Goal: Task Accomplishment & Management: Complete application form

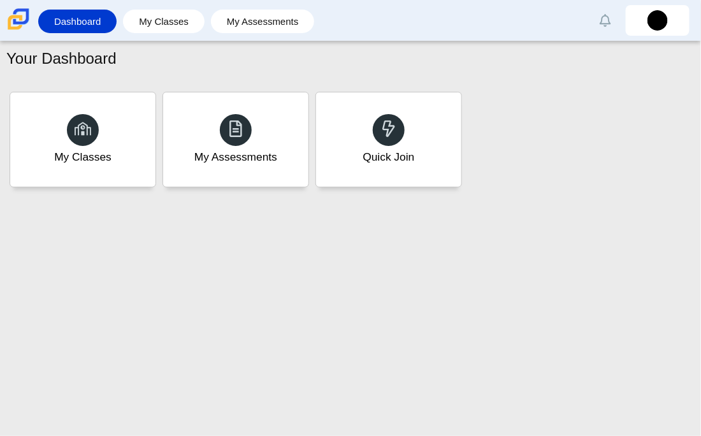
click at [423, 164] on div "Quick Join" at bounding box center [388, 139] width 145 height 94
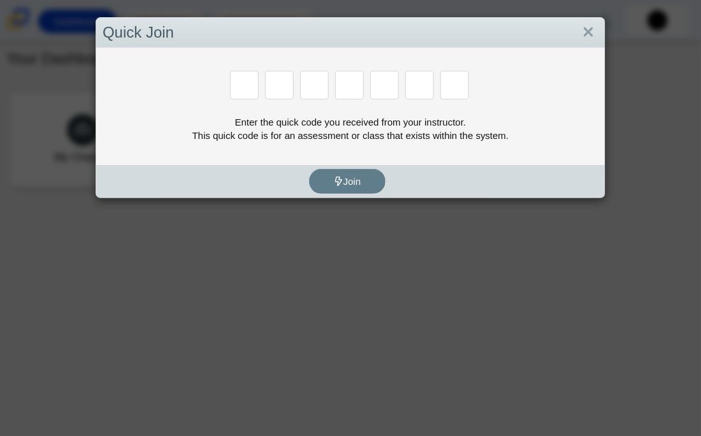
click at [378, 120] on div "Enter the quick code you received from your instructor. This quick code is for …" at bounding box center [351, 128] width 496 height 27
click at [230, 73] on input "Enter Access Code Digit 1" at bounding box center [244, 85] width 29 height 29
type input "f"
type input "7"
type input "m"
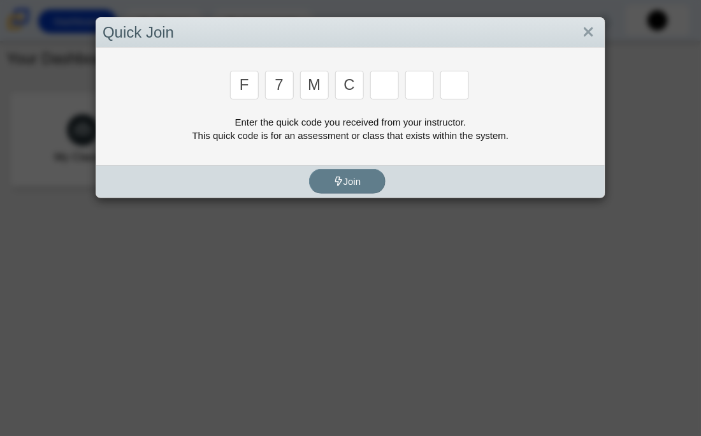
type input "c"
type input "w"
type input "k"
type input "h"
type input "w"
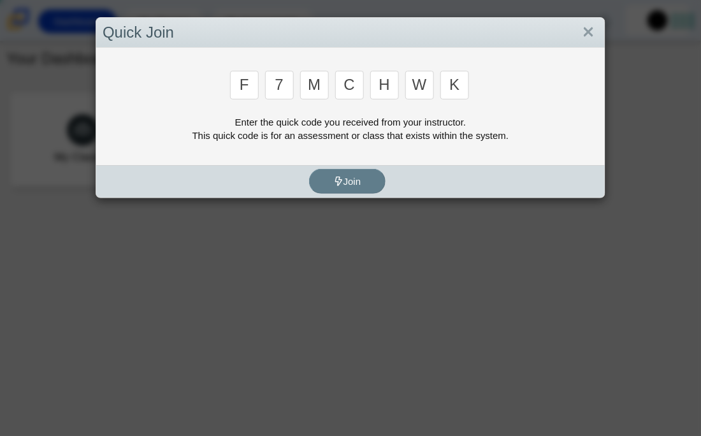
type input "k"
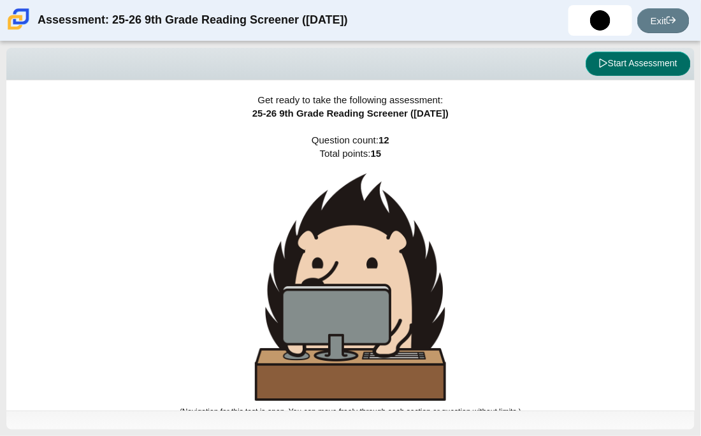
click at [662, 57] on button "Start Assessment" at bounding box center [638, 64] width 105 height 24
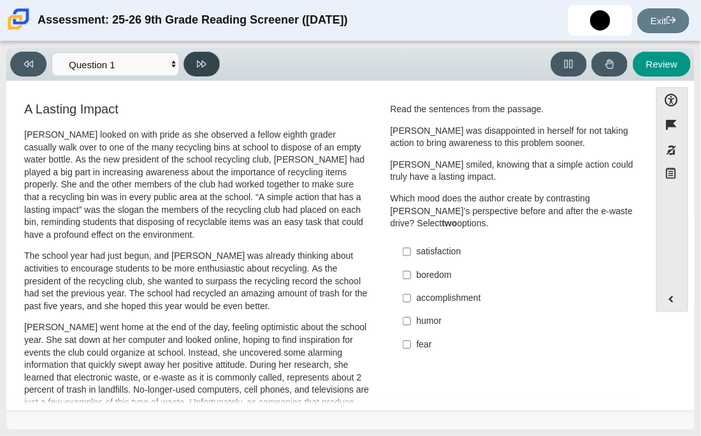
click at [188, 59] on button at bounding box center [202, 64] width 36 height 25
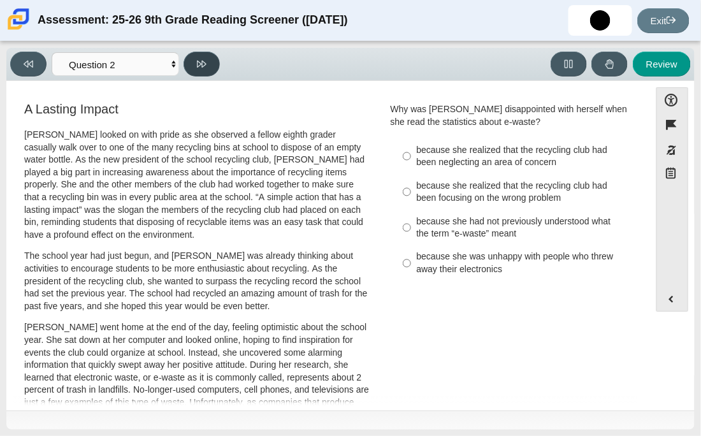
click at [188, 59] on button at bounding box center [202, 64] width 36 height 25
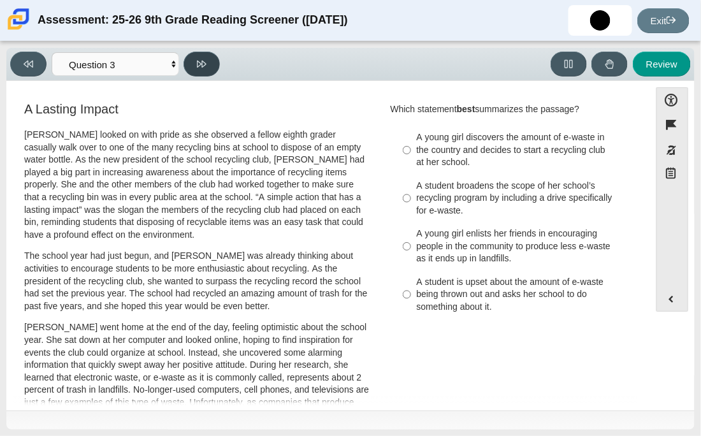
click at [188, 60] on button at bounding box center [202, 64] width 36 height 25
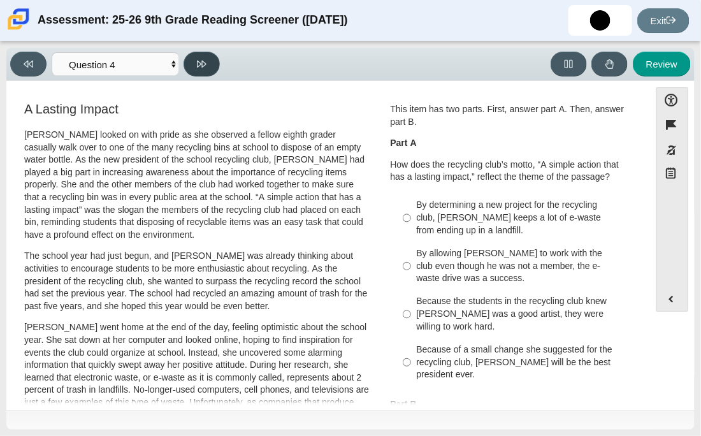
click at [188, 60] on button at bounding box center [202, 64] width 36 height 25
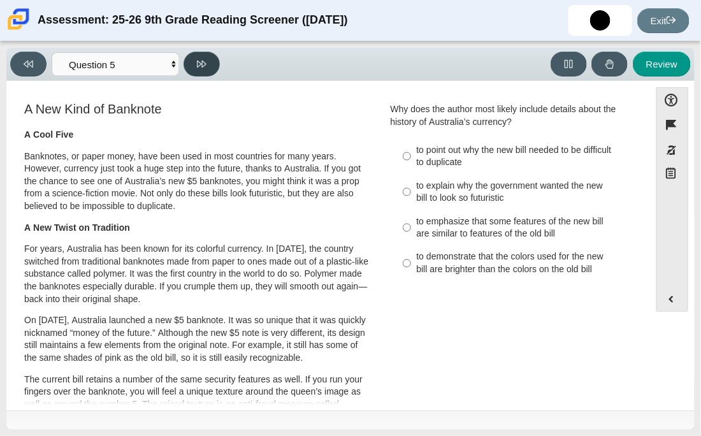
click at [188, 60] on button at bounding box center [202, 64] width 36 height 25
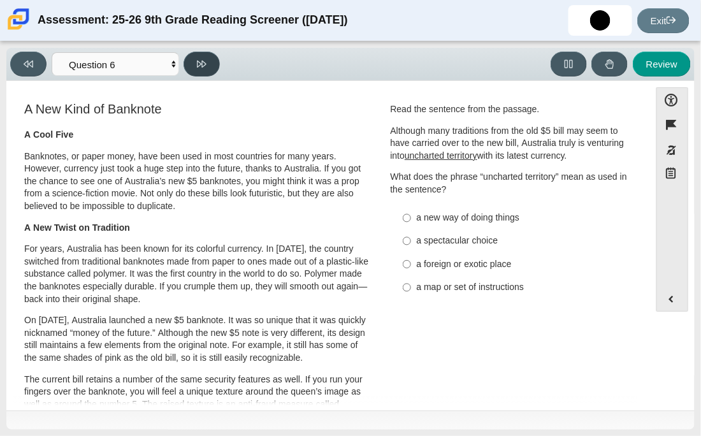
click at [188, 60] on button at bounding box center [202, 64] width 36 height 25
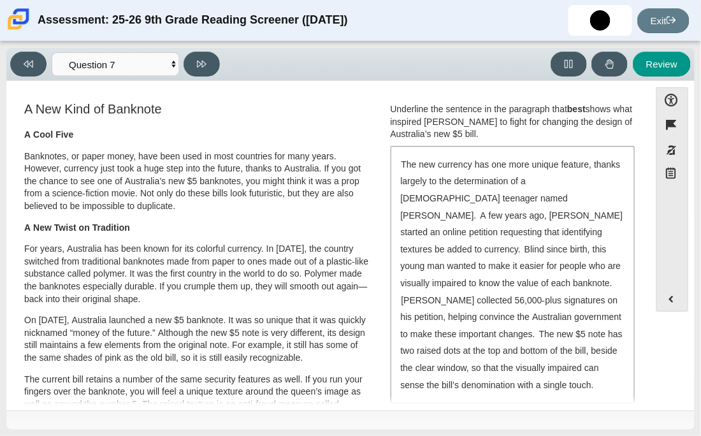
click at [190, 134] on p "A Cool Five" at bounding box center [196, 135] width 345 height 13
click at [204, 59] on icon at bounding box center [202, 64] width 10 height 10
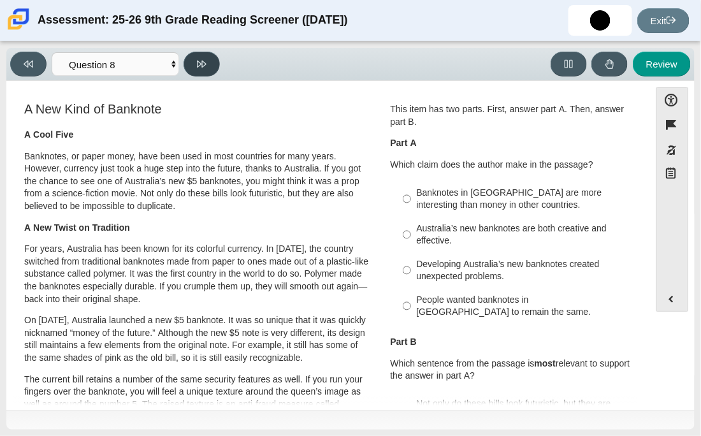
click at [204, 59] on icon at bounding box center [202, 64] width 10 height 10
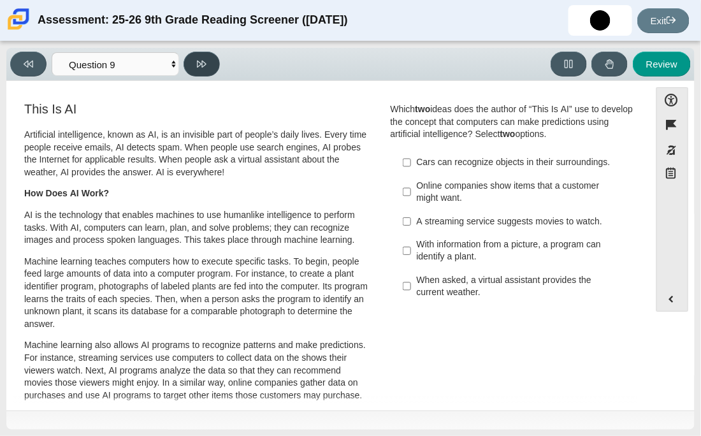
click at [204, 59] on icon at bounding box center [202, 64] width 10 height 10
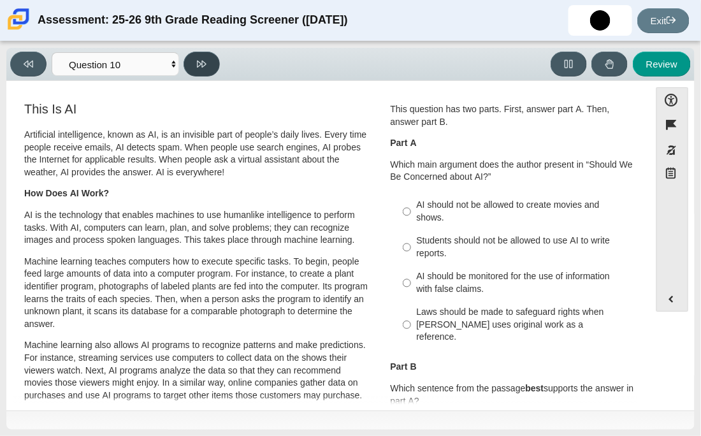
click at [203, 57] on button at bounding box center [202, 64] width 36 height 25
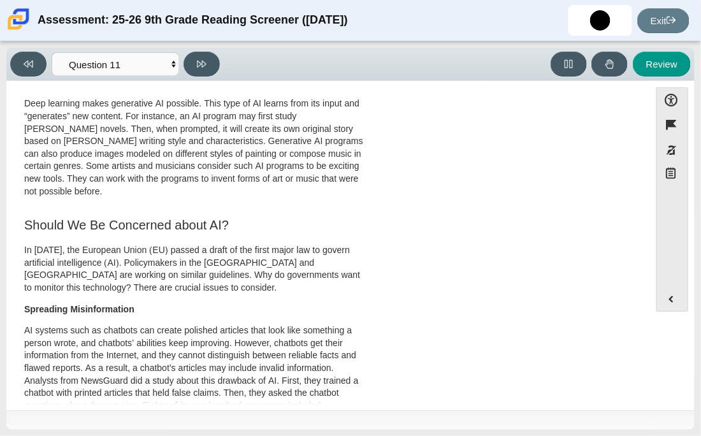
scroll to position [509, 0]
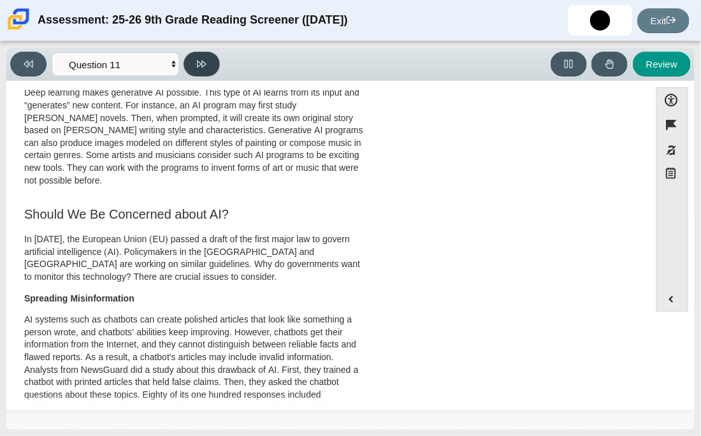
click at [192, 63] on button at bounding box center [202, 64] width 36 height 25
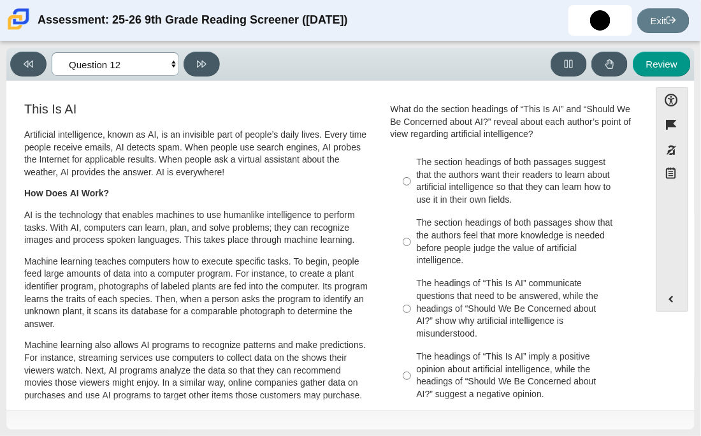
click at [67, 64] on select "Questions Question 1 Question 2 Question 3 Question 4 Question 5 Question 6 Que…" at bounding box center [115, 64] width 127 height 24
select select "ccc5b315-3c7c-471c-bf90-f22c8299c798"
click at [52, 52] on select "Questions Question 1 Question 2 Question 3 Question 4 Question 5 Question 6 Que…" at bounding box center [115, 64] width 127 height 24
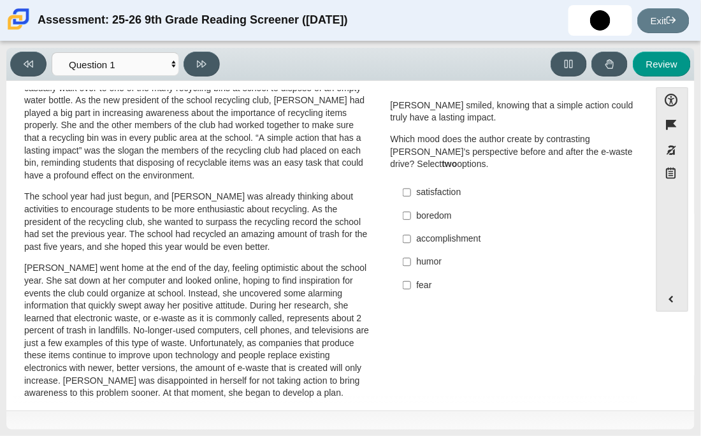
scroll to position [0, 0]
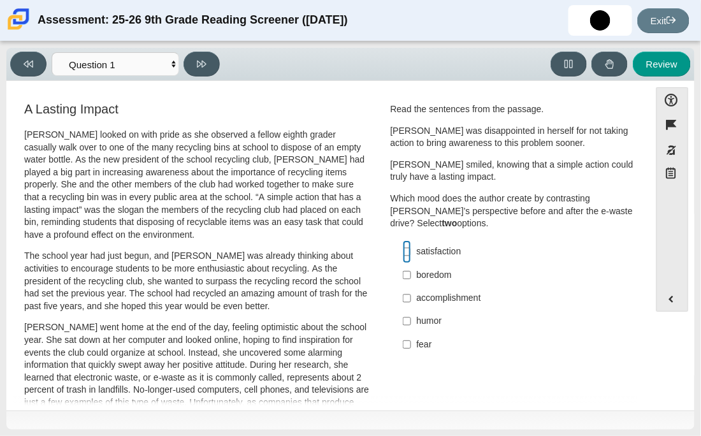
click at [403, 247] on input "satisfaction satisfaction" at bounding box center [407, 251] width 8 height 23
checkbox input "true"
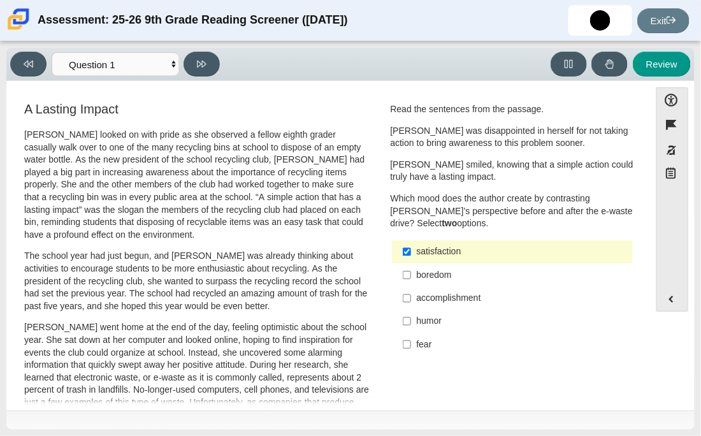
click at [397, 297] on label "accomplishment accomplishment" at bounding box center [514, 298] width 240 height 23
click at [403, 297] on input "accomplishment accomplishment" at bounding box center [407, 298] width 8 height 23
checkbox input "true"
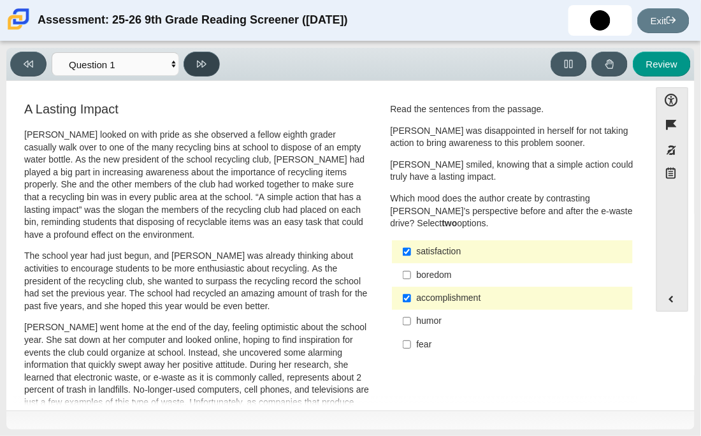
click at [200, 62] on icon at bounding box center [202, 64] width 10 height 10
select select "0ff64528-ffd7-428d-b192-babfaadd44e8"
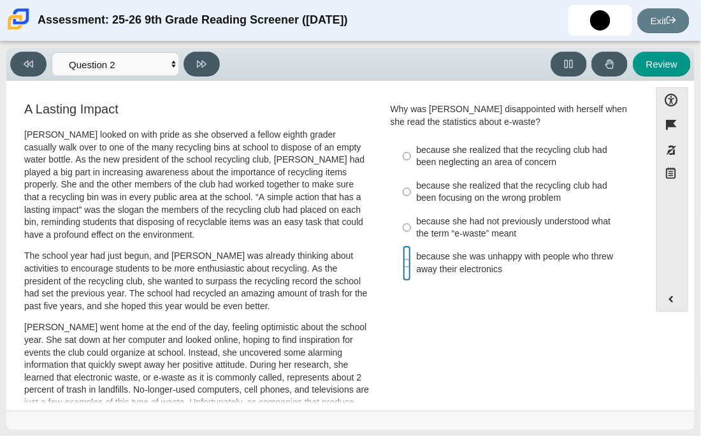
click at [403, 265] on input "because she was unhappy with people who threw away their electronics because sh…" at bounding box center [407, 263] width 8 height 36
radio input "true"
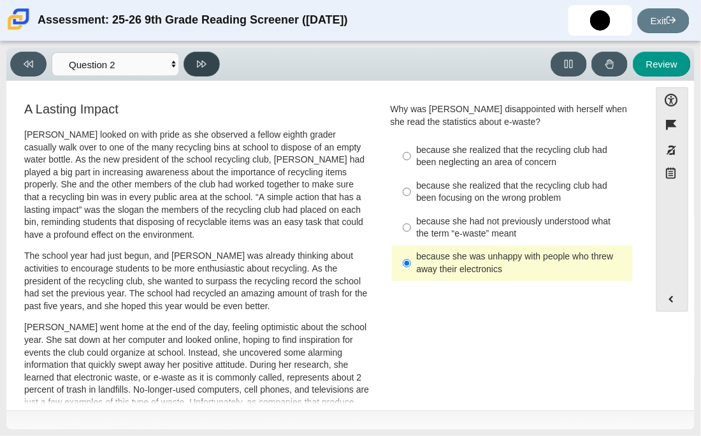
click at [210, 69] on button at bounding box center [202, 64] width 36 height 25
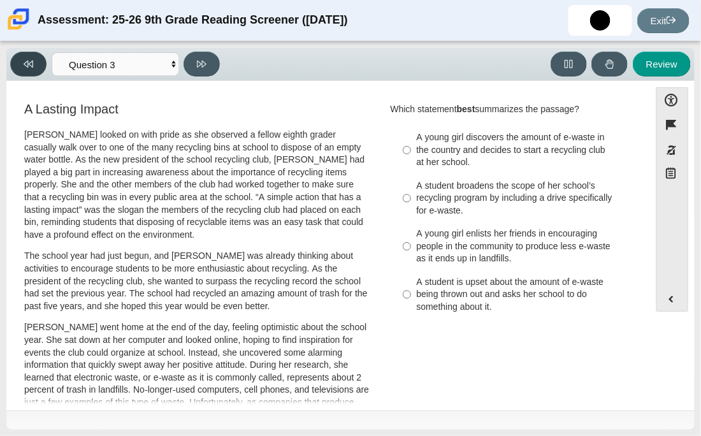
click at [34, 68] on button at bounding box center [28, 64] width 36 height 25
select select "0ff64528-ffd7-428d-b192-babfaadd44e8"
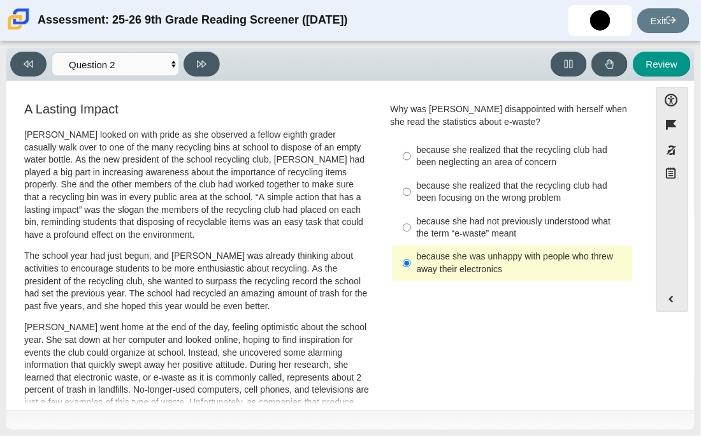
click at [409, 156] on label "because she realized that the recycling club had been neglecting an area of con…" at bounding box center [514, 156] width 240 height 36
click at [409, 156] on input "because she realized that the recycling club had been neglecting an area of con…" at bounding box center [407, 156] width 8 height 36
radio input "true"
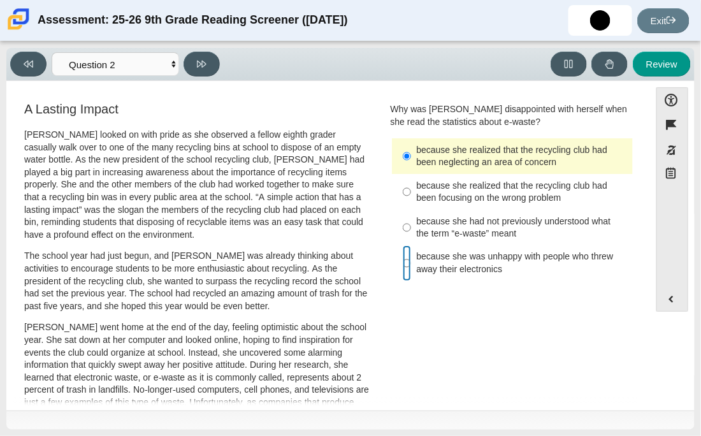
click at [403, 261] on input "because she was unhappy with people who threw away their electronics because sh…" at bounding box center [407, 263] width 8 height 36
radio input "true"
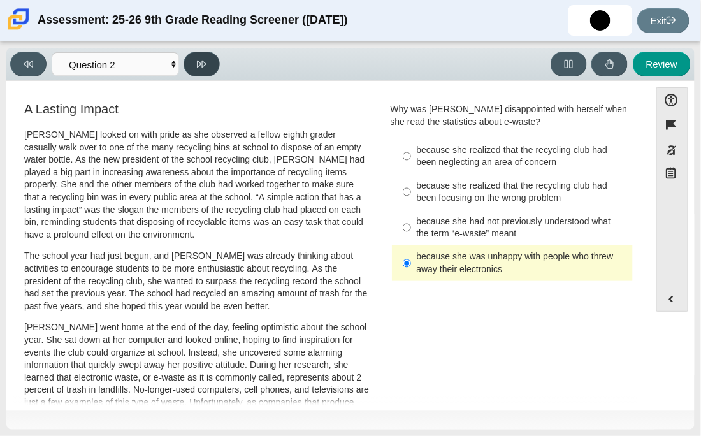
click at [194, 68] on button at bounding box center [202, 64] width 36 height 25
select select "7ce3d843-6974-4858-901c-1ff39630e843"
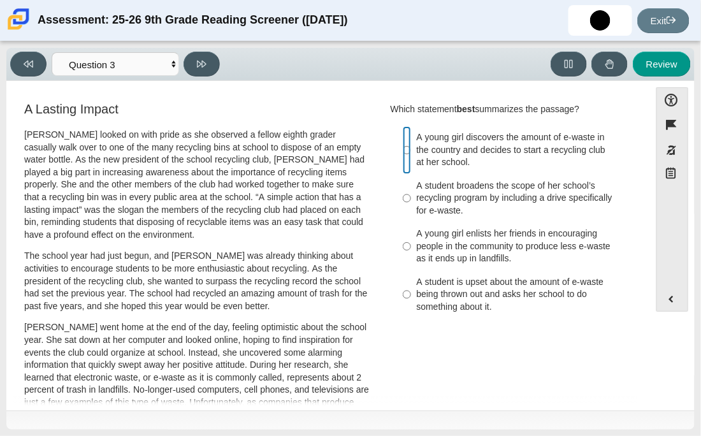
click at [403, 152] on input "A young girl discovers the amount of e-waste in the country and decides to star…" at bounding box center [407, 150] width 8 height 48
radio input "true"
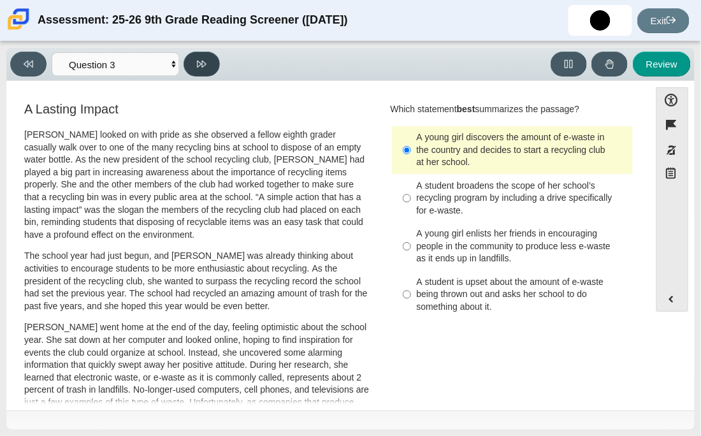
click at [198, 57] on button at bounding box center [202, 64] width 36 height 25
select select "ca9ea0f1-49c5-4bd1-83b0-472c18652b42"
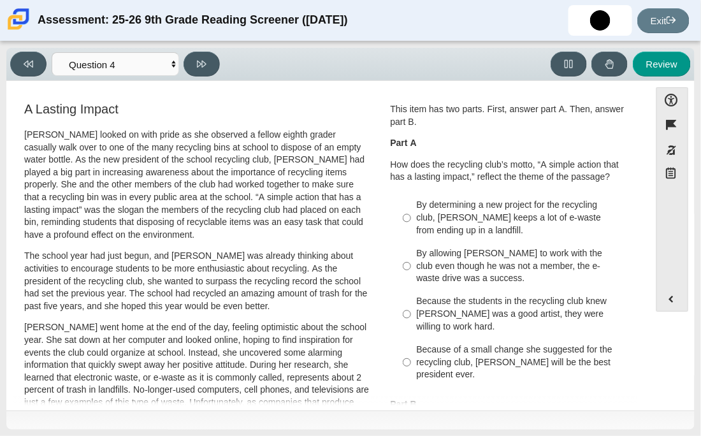
click at [453, 300] on div "Because the students in the recycling club knew Juan Carlos was a good artist, …" at bounding box center [522, 314] width 211 height 38
click at [411, 300] on input "Because the students in the recycling club knew Juan Carlos was a good artist, …" at bounding box center [407, 314] width 8 height 48
radio input "true"
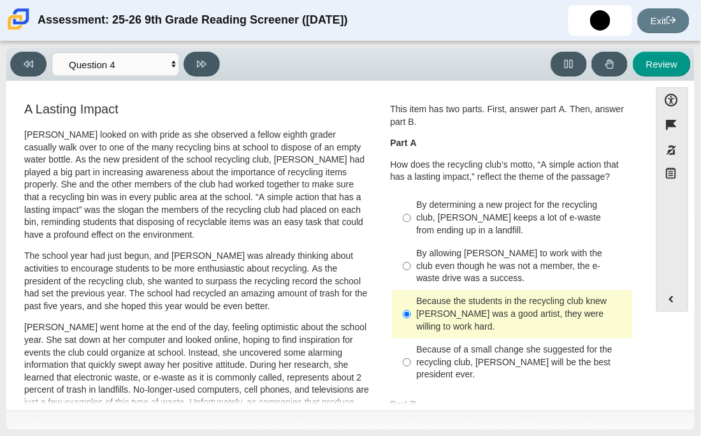
click at [421, 225] on div "By determining a new project for the recycling club, Scarlett keeps a lot of e-…" at bounding box center [522, 218] width 211 height 38
click at [411, 225] on input "By determining a new project for the recycling club, Scarlett keeps a lot of e-…" at bounding box center [407, 218] width 8 height 48
radio input "true"
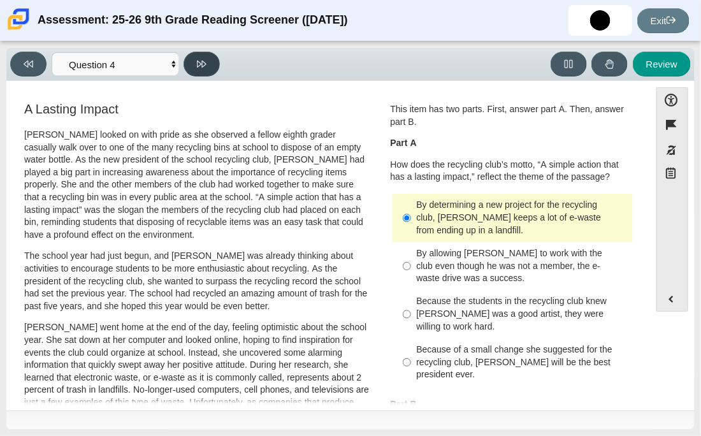
click at [207, 54] on button at bounding box center [202, 64] width 36 height 25
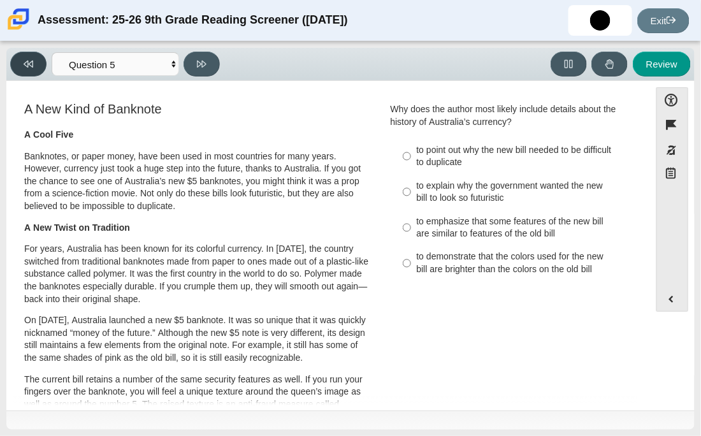
click at [30, 59] on icon at bounding box center [29, 64] width 10 height 10
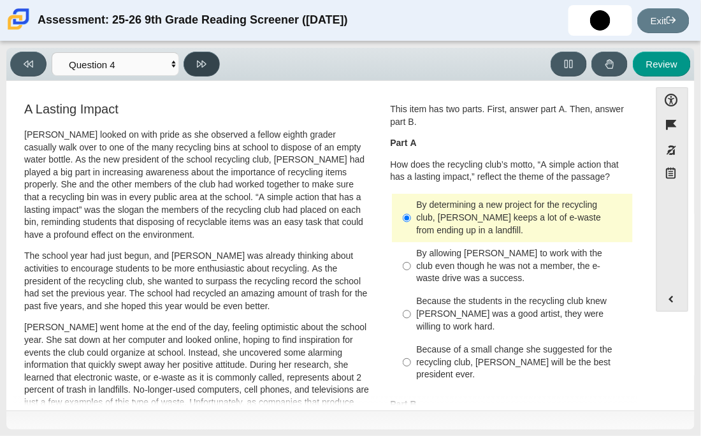
click at [191, 66] on button at bounding box center [202, 64] width 36 height 25
select select "e41f1a79-e29f-4095-8030-a53364015bed"
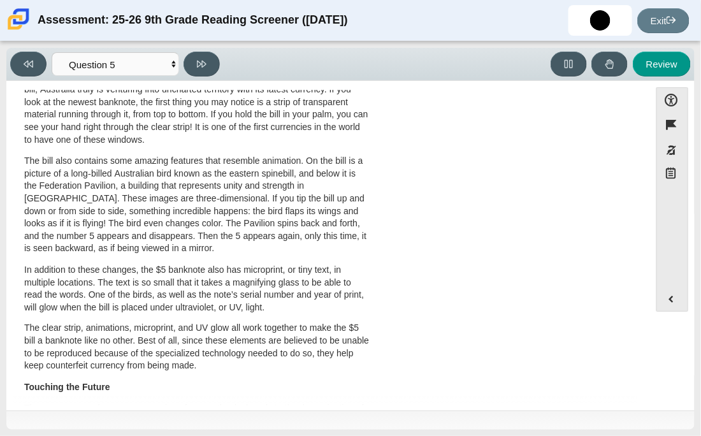
scroll to position [382, 0]
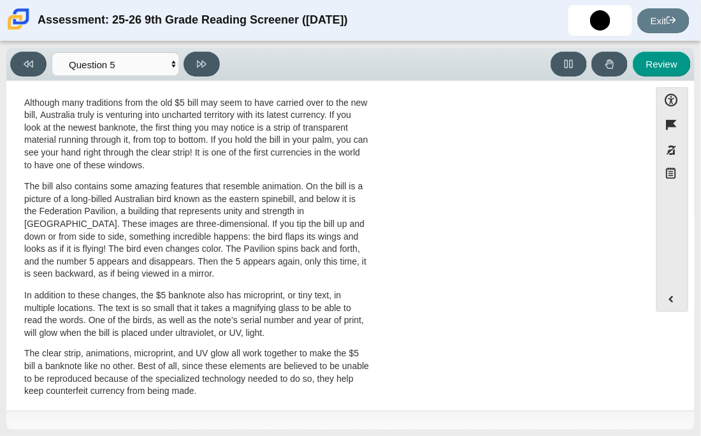
click at [266, 172] on p "Although many traditions from the old $5 bill may seem to have carried over to …" at bounding box center [196, 134] width 345 height 75
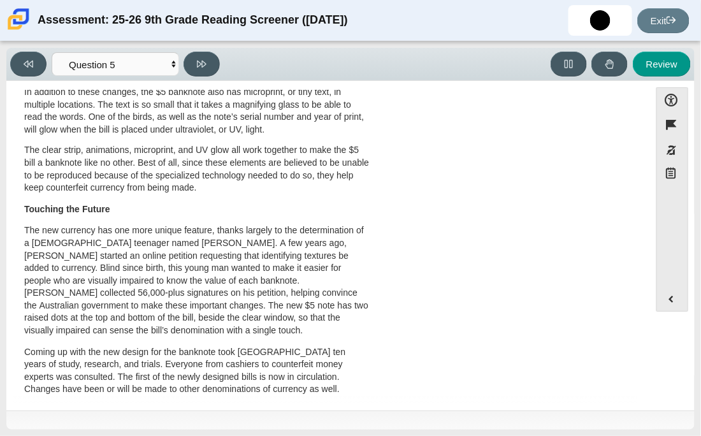
scroll to position [586, 0]
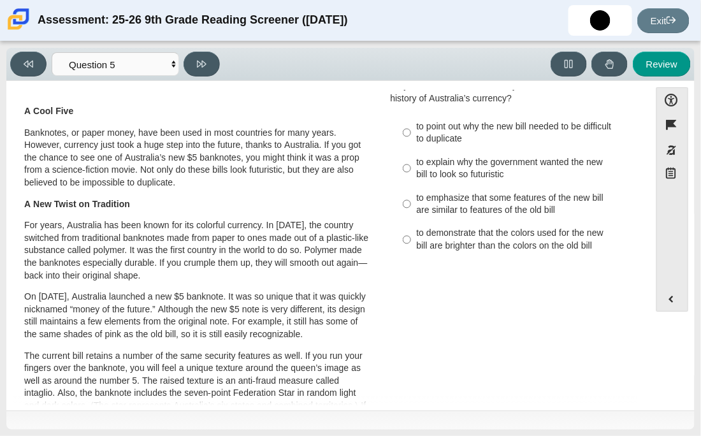
scroll to position [0, 0]
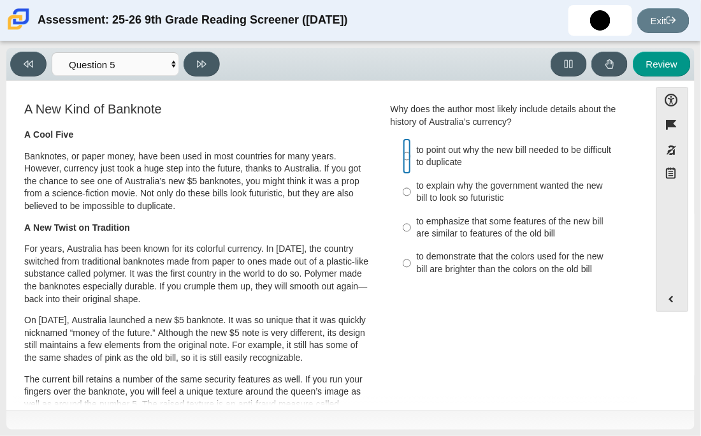
click at [403, 149] on input "to point out why the new bill needed to be difficult to duplicate to point out …" at bounding box center [407, 156] width 8 height 36
radio input "true"
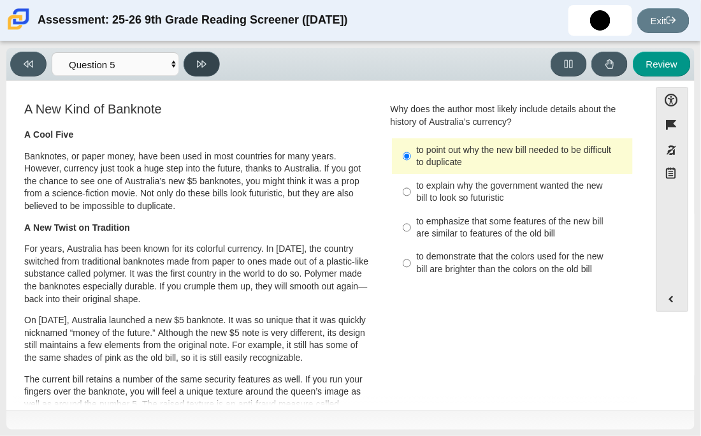
click at [196, 66] on button at bounding box center [202, 64] width 36 height 25
select select "69146e31-7b3d-4a3e-9ce6-f30c24342ae0"
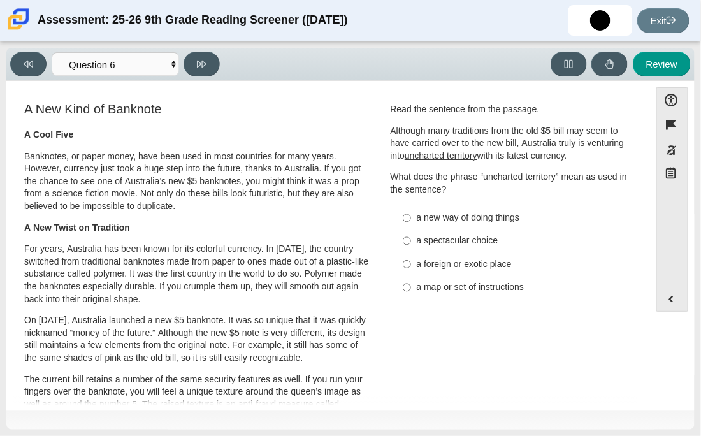
click at [434, 154] on u "uncharted territory" at bounding box center [441, 155] width 73 height 11
click at [435, 157] on u "uncharted territory" at bounding box center [441, 155] width 73 height 11
click at [403, 261] on input "a foreign or exotic place a foreign or exotic place" at bounding box center [407, 263] width 8 height 23
radio input "true"
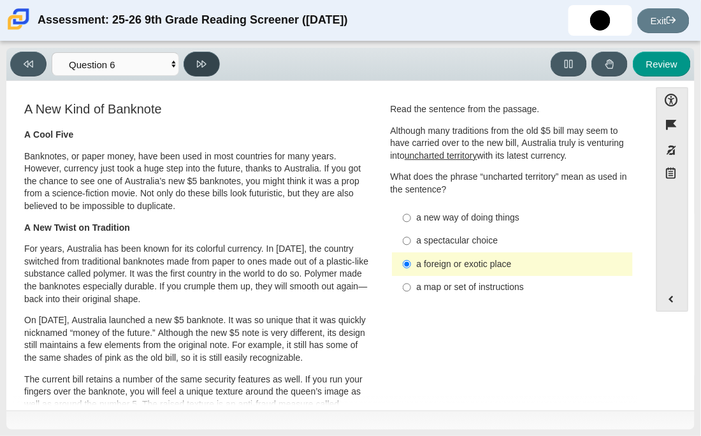
click at [196, 54] on button at bounding box center [202, 64] width 36 height 25
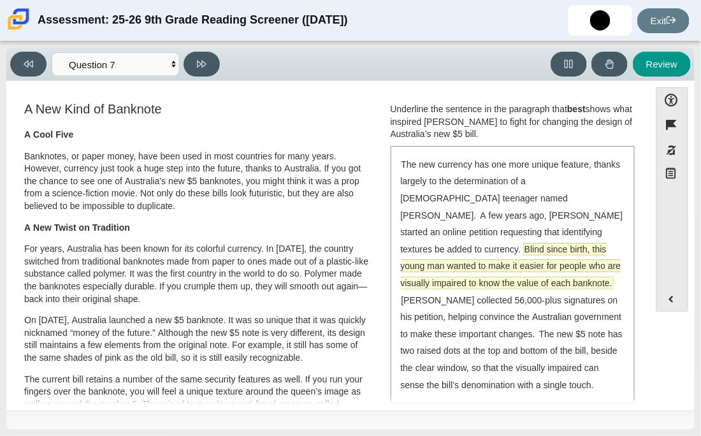
click at [546, 245] on span "Blind since birth, this young man wanted to make it easier for people who are v…" at bounding box center [511, 265] width 221 height 45
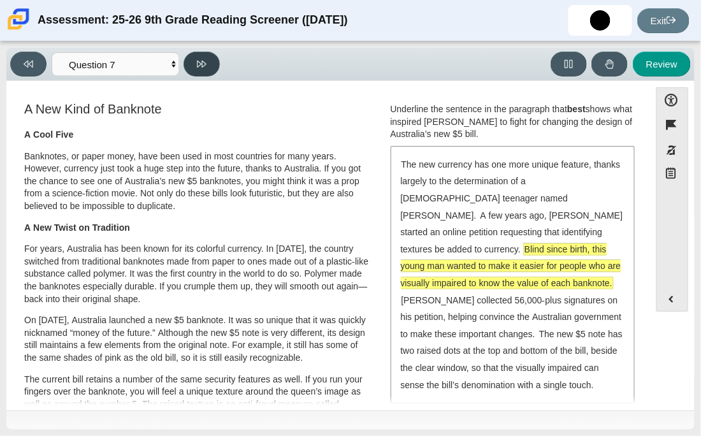
click at [190, 53] on button at bounding box center [202, 64] width 36 height 25
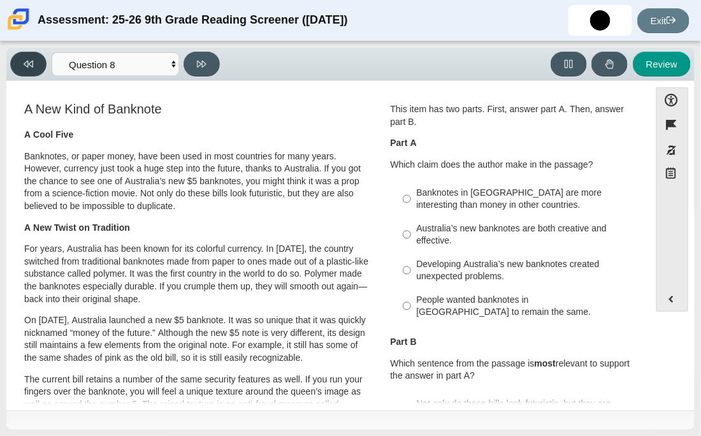
click at [24, 57] on button at bounding box center [28, 64] width 36 height 25
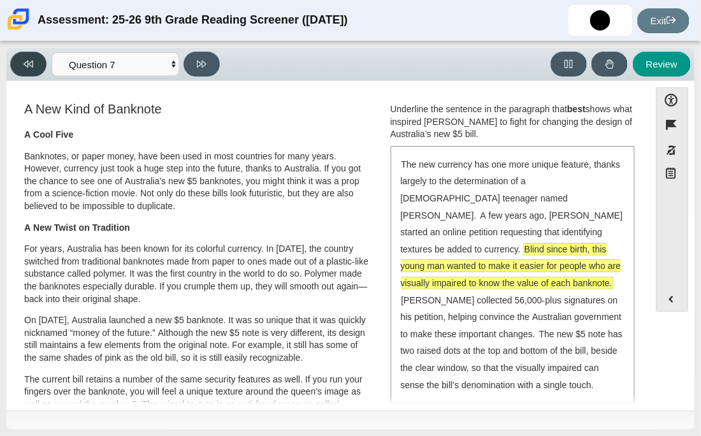
click at [24, 57] on button at bounding box center [28, 64] width 36 height 25
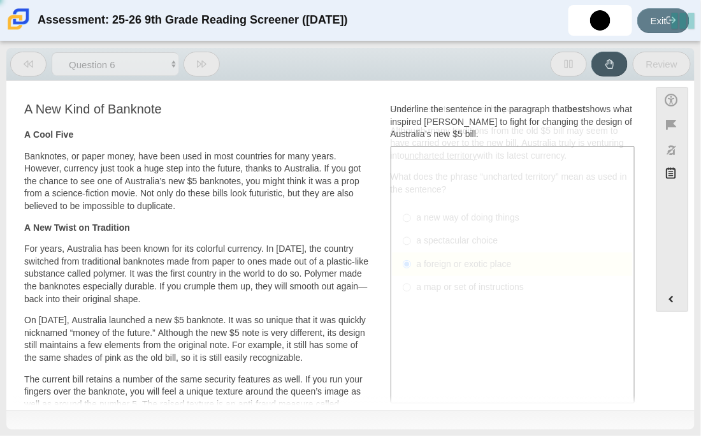
click at [24, 57] on button at bounding box center [28, 64] width 36 height 25
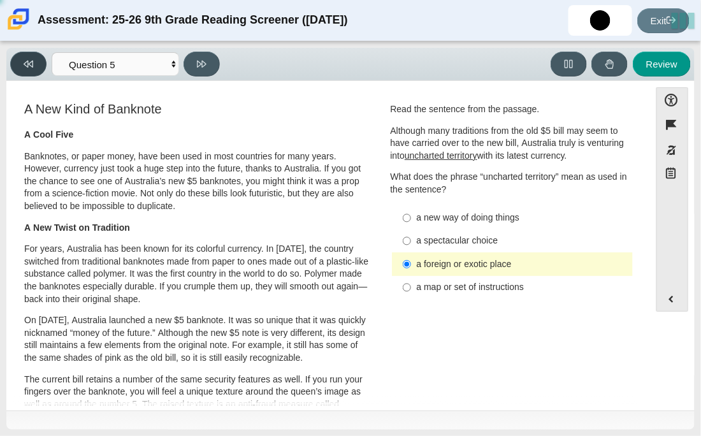
click at [24, 57] on button at bounding box center [28, 64] width 36 height 25
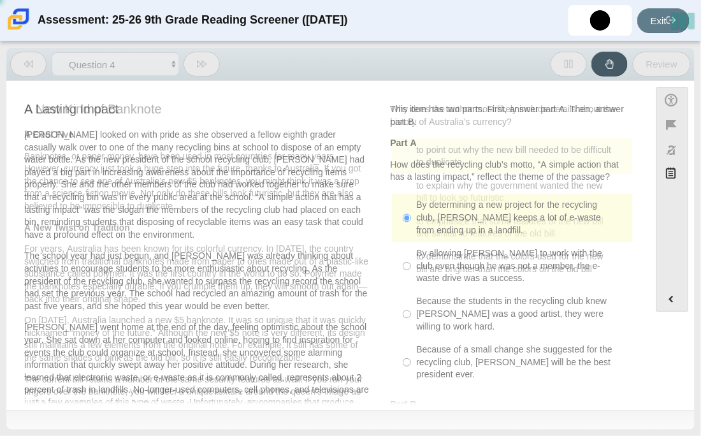
click at [24, 57] on button at bounding box center [28, 64] width 36 height 25
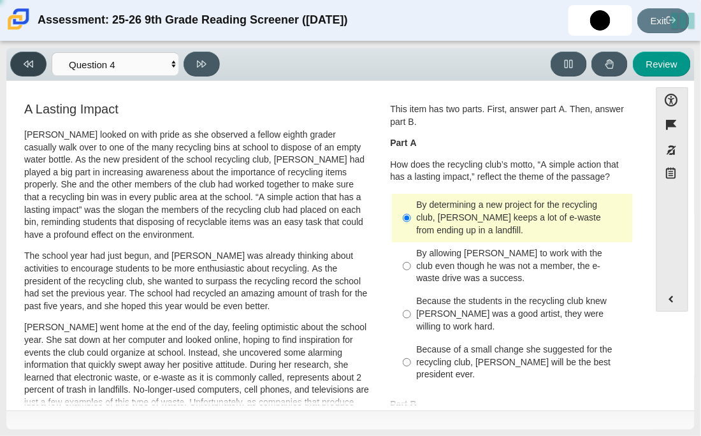
click at [24, 57] on button at bounding box center [28, 64] width 36 height 25
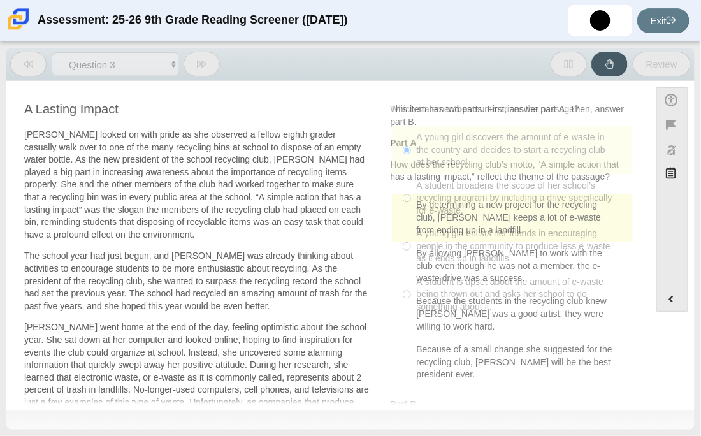
click at [24, 57] on button at bounding box center [28, 64] width 36 height 25
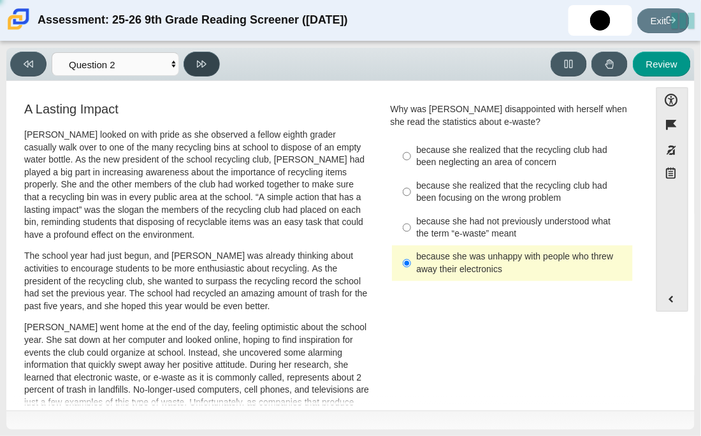
click at [211, 61] on button at bounding box center [202, 64] width 36 height 25
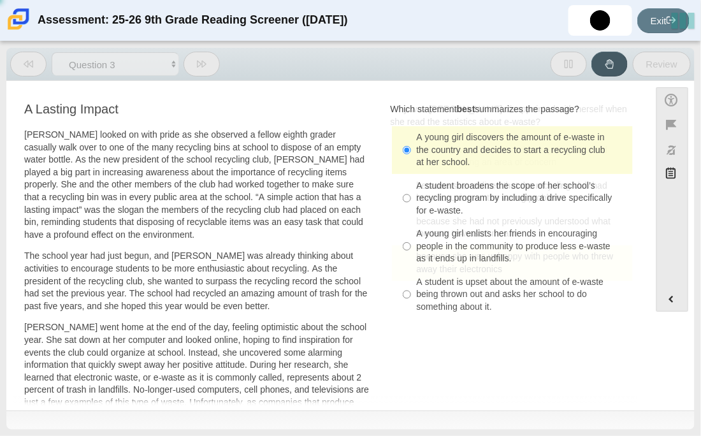
click at [211, 61] on button at bounding box center [202, 64] width 36 height 25
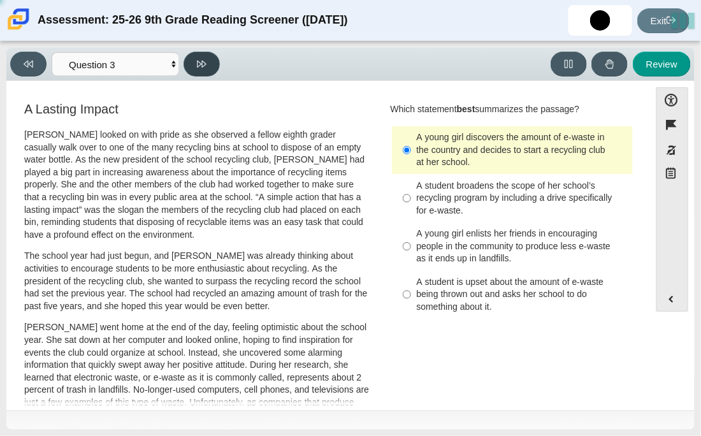
select select "ca9ea0f1-49c5-4bd1-83b0-472c18652b42"
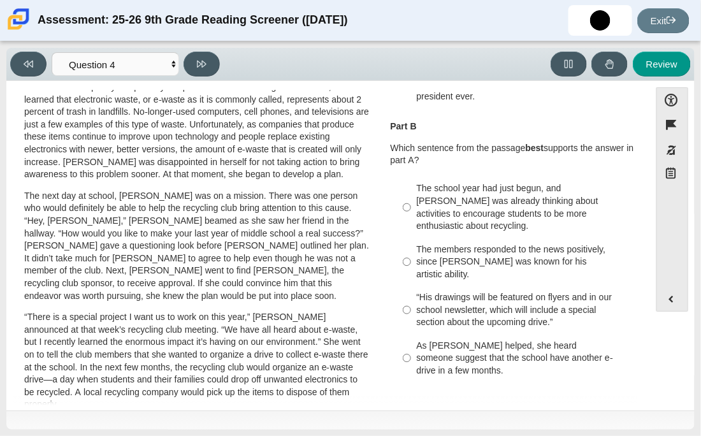
scroll to position [280, 0]
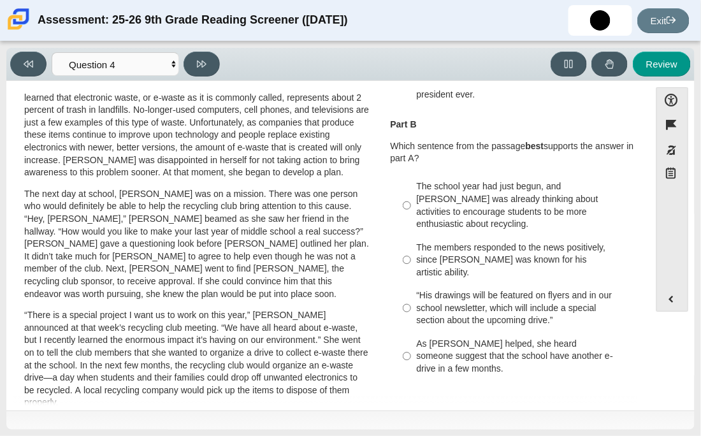
click at [449, 350] on div "As Scarlett helped, she heard someone suggest that the school have another e-dr…" at bounding box center [522, 357] width 211 height 38
click at [411, 350] on input "As Scarlett helped, she heard someone suggest that the school have another e-dr…" at bounding box center [407, 356] width 8 height 48
radio input "true"
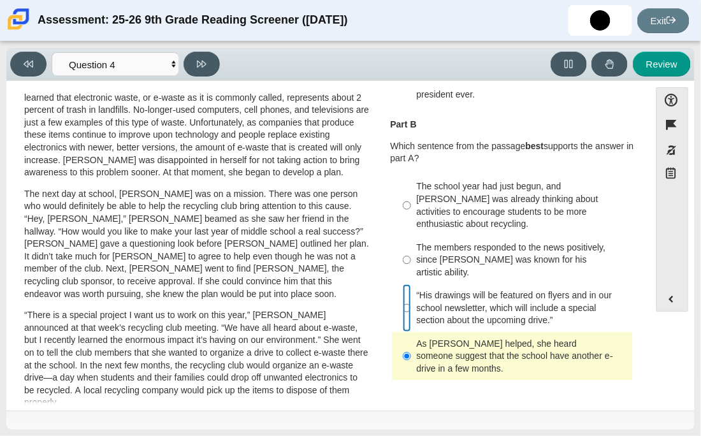
radio input "true"
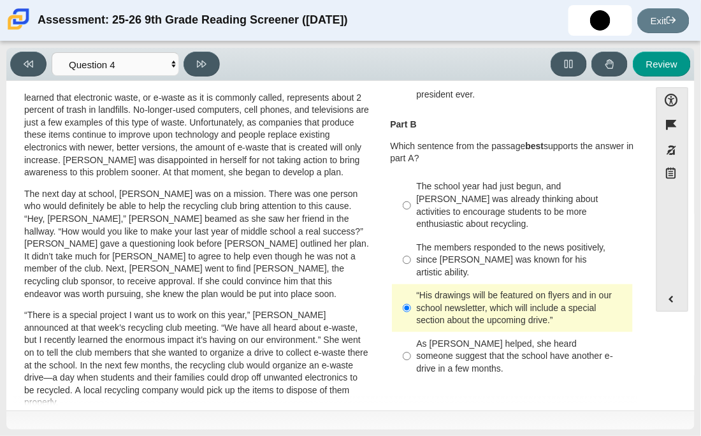
click at [407, 219] on label "The school year had just begun, and Scarlett was already thinking about activit…" at bounding box center [514, 205] width 240 height 61
click at [407, 219] on input "The school year had just begun, and Scarlett was already thinking about activit…" at bounding box center [407, 205] width 8 height 61
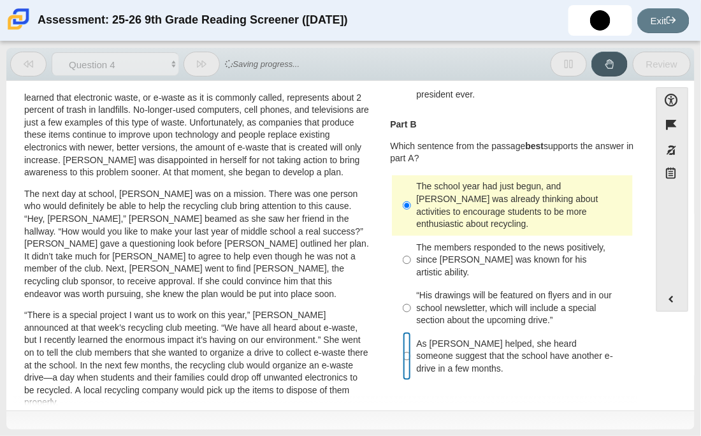
radio input "false"
radio input "true"
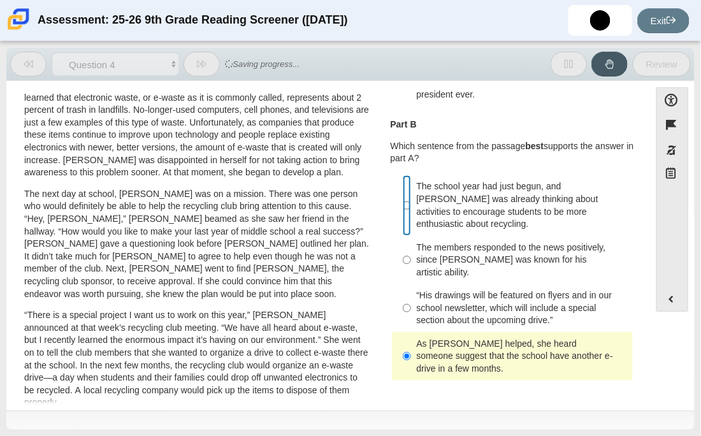
click at [404, 198] on input "The school year had just begun, and Scarlett was already thinking about activit…" at bounding box center [407, 205] width 8 height 61
radio input "true"
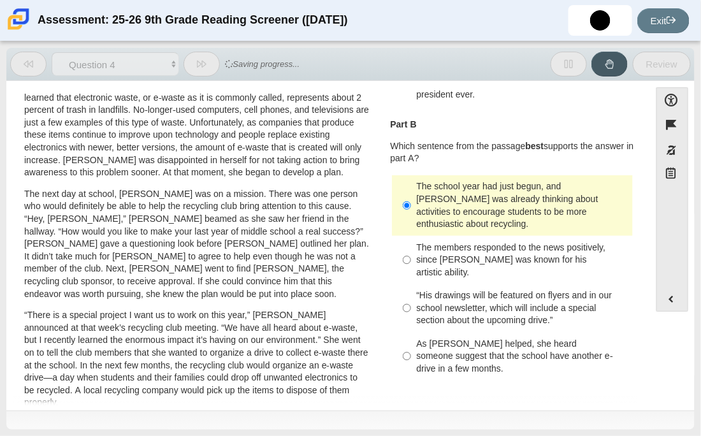
click at [443, 127] on p "Part B" at bounding box center [513, 125] width 244 height 13
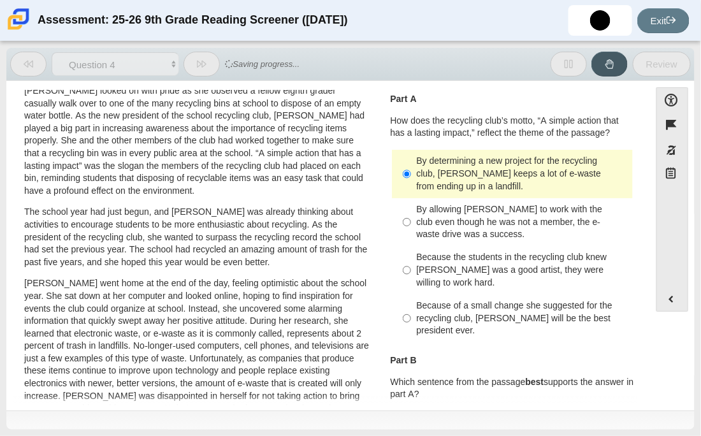
scroll to position [25, 0]
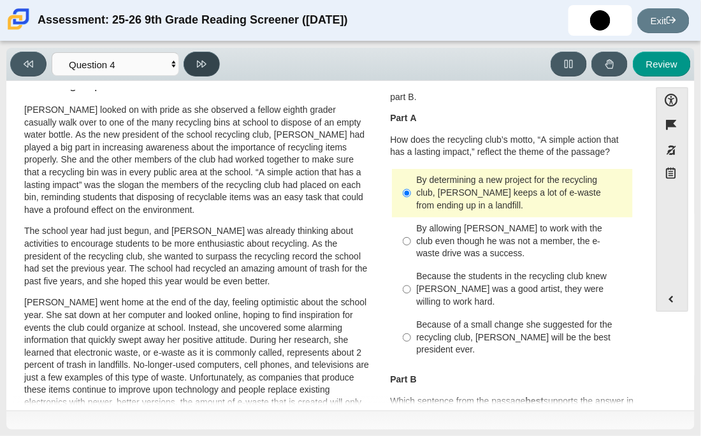
click at [201, 55] on button at bounding box center [202, 64] width 36 height 25
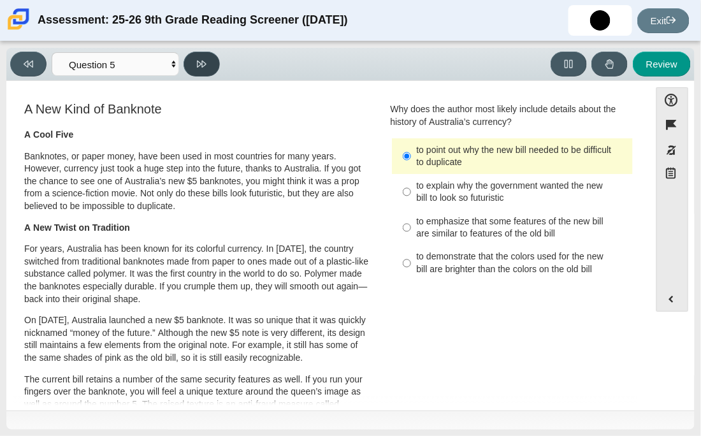
click at [201, 55] on button at bounding box center [202, 64] width 36 height 25
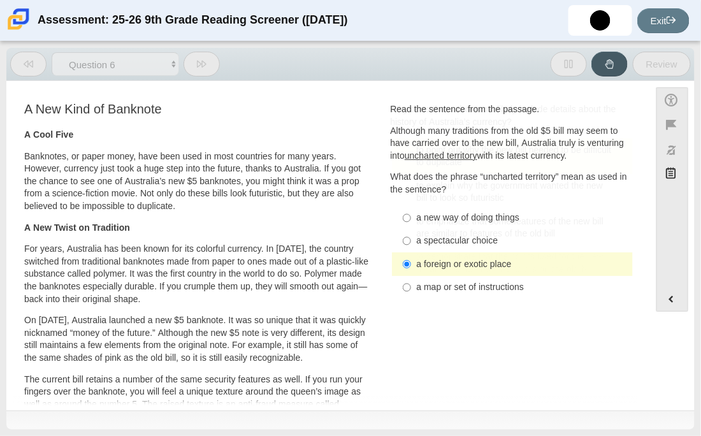
click at [201, 55] on button at bounding box center [202, 64] width 36 height 25
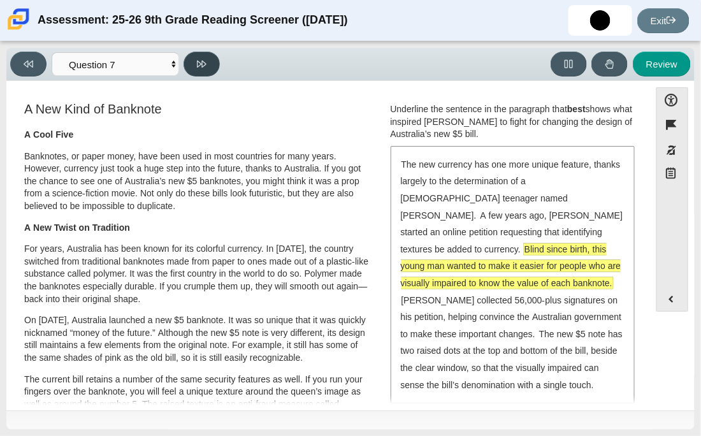
click at [201, 55] on button at bounding box center [202, 64] width 36 height 25
select select "ea8338c2-a6a3-418e-a305-2b963b54a290"
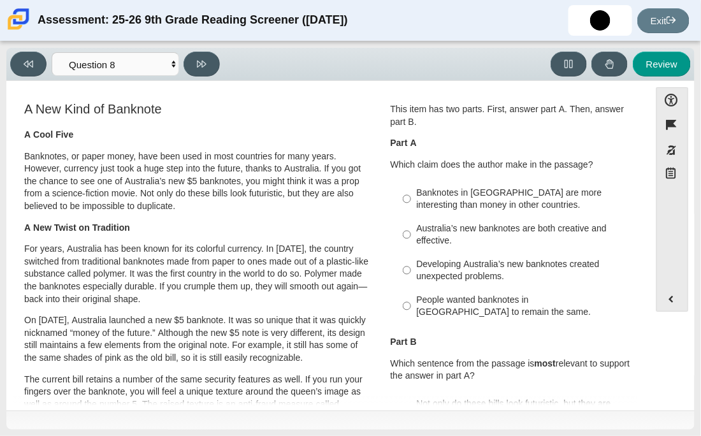
click at [464, 233] on div "Australia’s new banknotes are both creative and effective." at bounding box center [522, 234] width 211 height 25
click at [411, 233] on input "Australia’s new banknotes are both creative and effective. Australia’s new bank…" at bounding box center [407, 235] width 8 height 36
radio input "true"
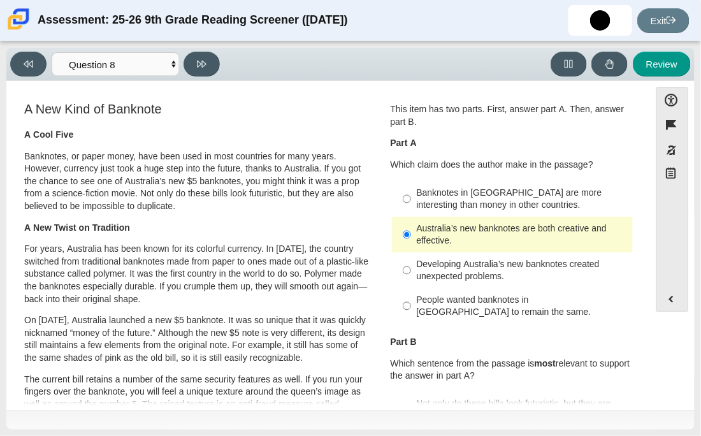
click at [417, 201] on div "Banknotes in Australia are more interesting than money in other countries." at bounding box center [522, 199] width 211 height 25
click at [411, 201] on input "Banknotes in Australia are more interesting than money in other countries. Bank…" at bounding box center [407, 199] width 8 height 36
radio input "true"
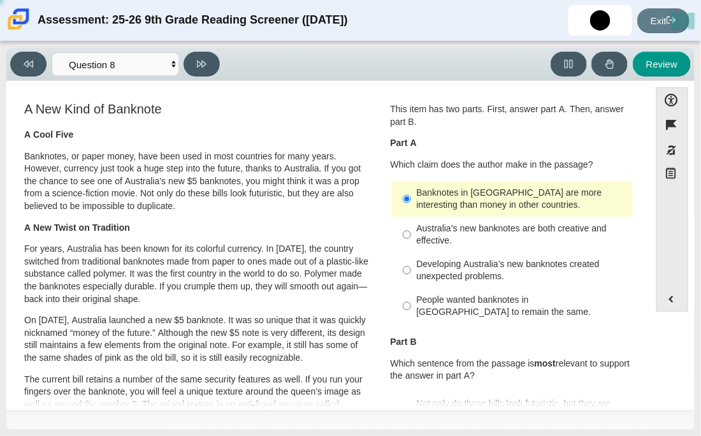
click at [544, 325] on div "Banknotes in Australia are more interesting than money in other countries. Bank…" at bounding box center [513, 252] width 244 height 145
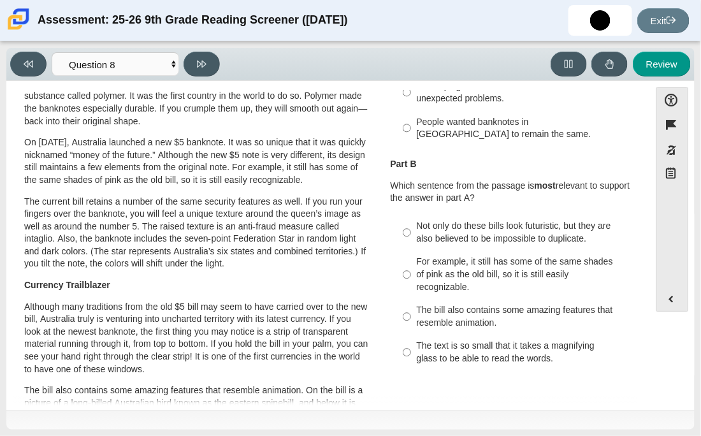
scroll to position [203, 0]
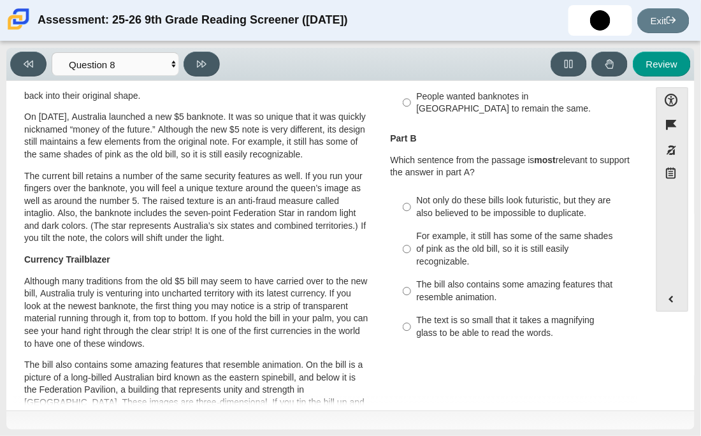
click at [484, 337] on div "The text is so small that it takes a magnifying glass to be able to read the wo…" at bounding box center [522, 326] width 211 height 25
click at [411, 337] on input "The text is so small that it takes a magnifying glass to be able to read the wo…" at bounding box center [407, 327] width 8 height 36
radio input "true"
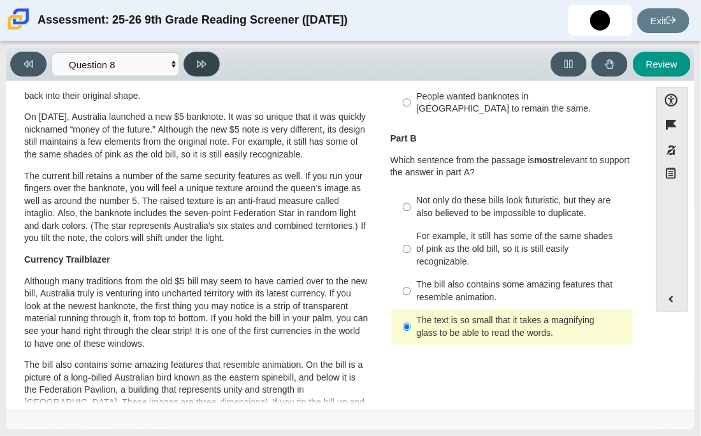
click at [211, 73] on button at bounding box center [202, 64] width 36 height 25
select select "89f058d6-b15c-4ef5-a4b3-fdaffb8868b6"
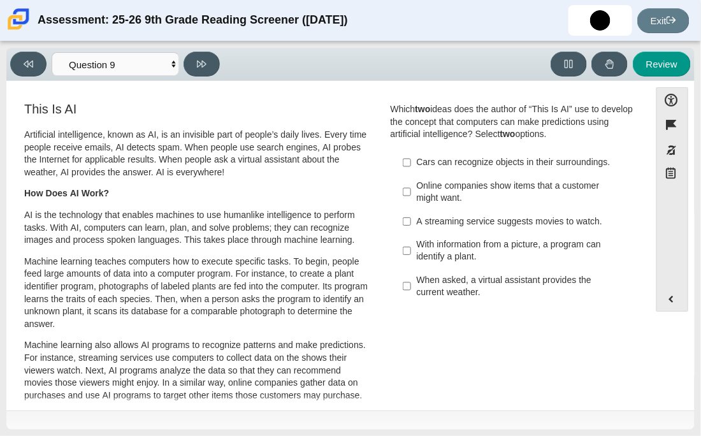
click at [91, 327] on p "Machine learning teaches computers how to execute specific tasks. To begin, peo…" at bounding box center [196, 293] width 345 height 75
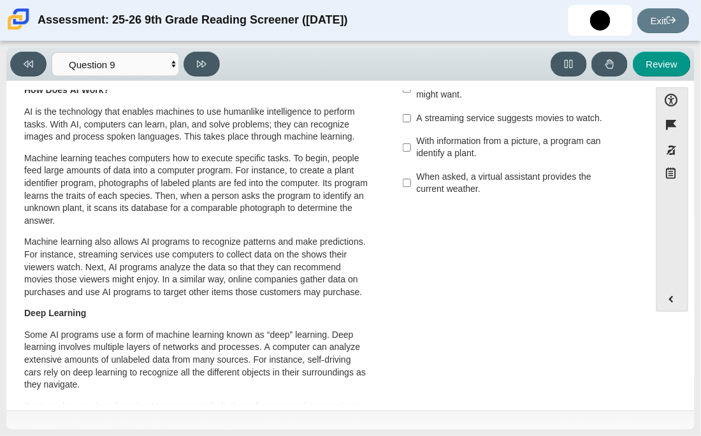
scroll to position [101, 0]
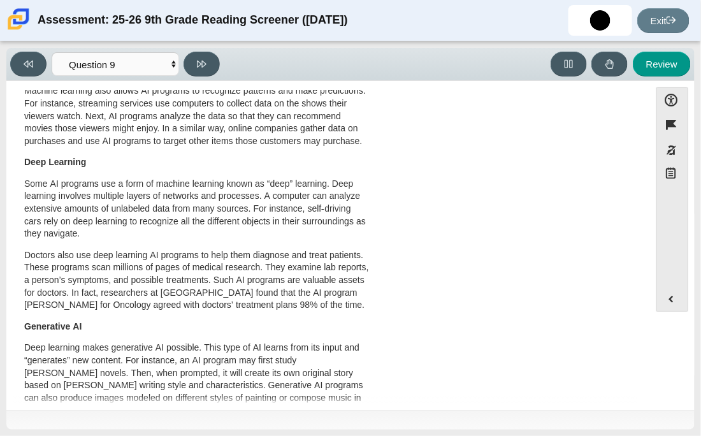
scroll to position [229, 0]
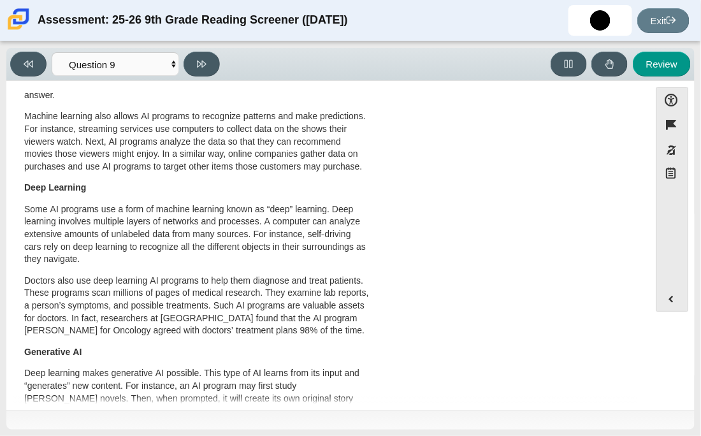
click at [226, 304] on p "Doctors also use deep learning AI programs to help them diagnose and treat pati…" at bounding box center [196, 306] width 345 height 62
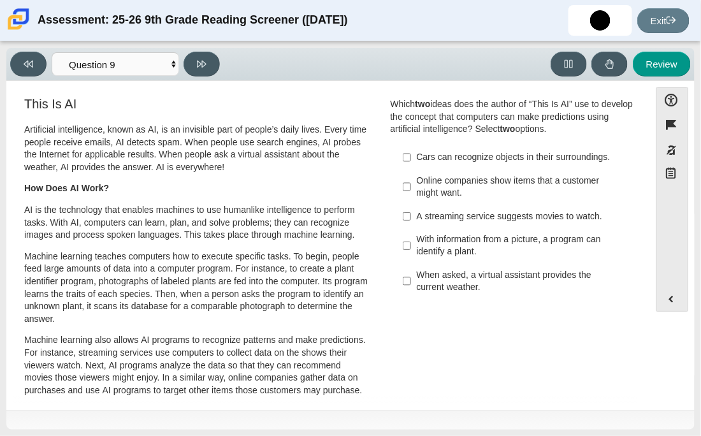
scroll to position [0, 0]
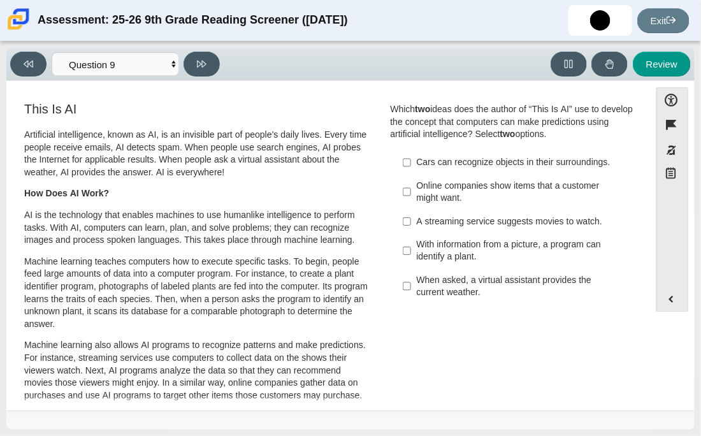
click at [483, 263] on div "With information from a picture, a program can identify a plant." at bounding box center [522, 250] width 211 height 25
click at [411, 263] on input "With information from a picture, a program can identify a plant. With informati…" at bounding box center [407, 251] width 8 height 36
checkbox input "true"
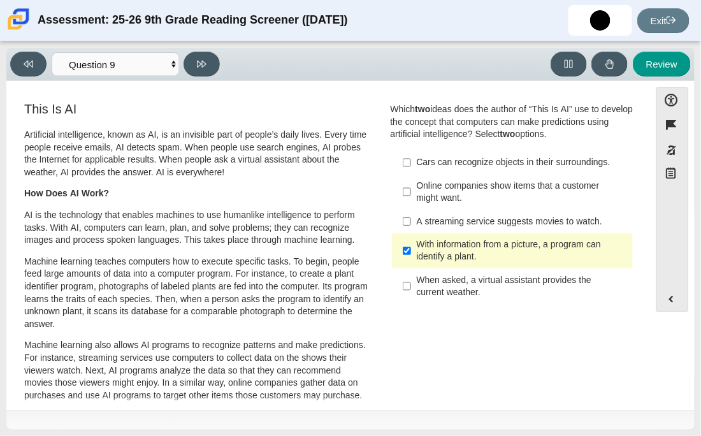
click at [421, 205] on div "Online companies show items that a customer might want." at bounding box center [522, 192] width 211 height 25
click at [411, 208] on input "Online companies show items that a customer might want. Online companies show i…" at bounding box center [407, 192] width 8 height 36
checkbox input "true"
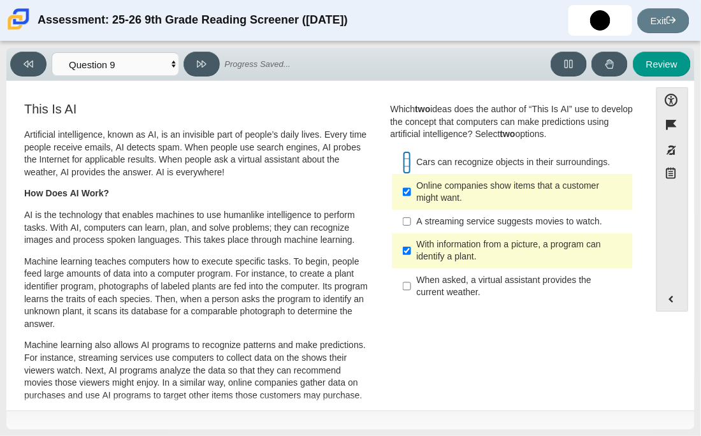
click at [403, 167] on input "Cars can recognize objects in their surroundings. Cars can recognize objects in…" at bounding box center [407, 162] width 8 height 23
checkbox input "true"
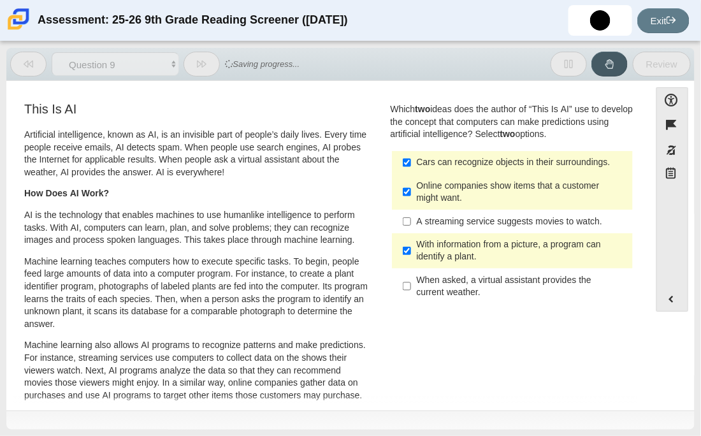
click at [407, 205] on label "Online companies show items that a customer might want. Online companies show i…" at bounding box center [514, 192] width 240 height 36
click at [407, 205] on input "Online companies show items that a customer might want. Online companies show i…" at bounding box center [407, 192] width 8 height 36
checkbox input "false"
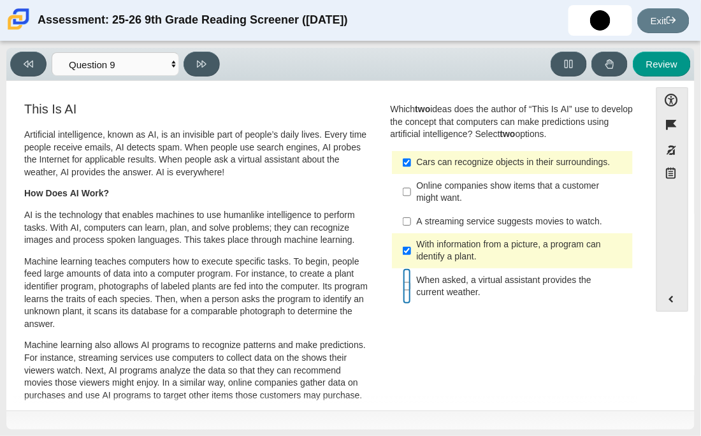
click at [403, 299] on input "When asked, a virtual assistant provides the current weather. When asked, a vir…" at bounding box center [407, 286] width 8 height 36
checkbox input "true"
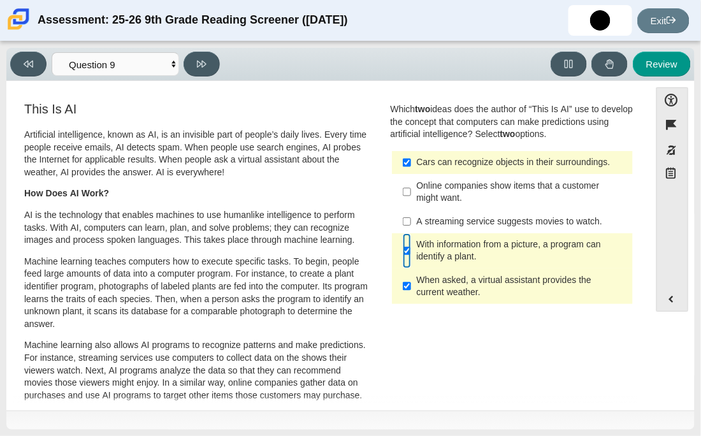
click at [404, 267] on input "With information from a picture, a program can identify a plant. With informati…" at bounding box center [407, 251] width 8 height 36
checkbox input "false"
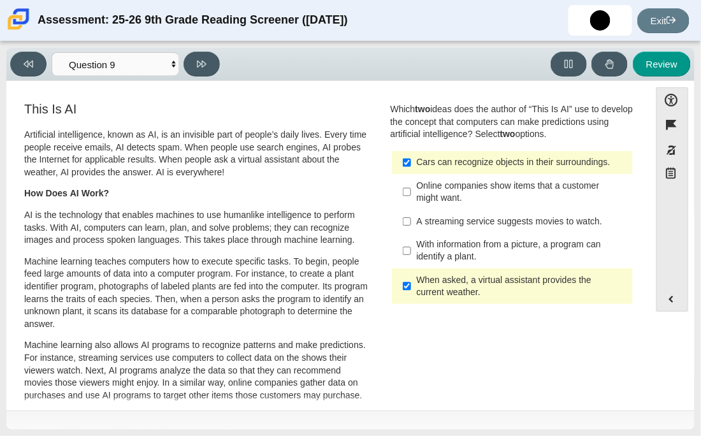
click at [408, 230] on label "A streaming service suggests movies to watch. A streaming service suggests movi…" at bounding box center [514, 221] width 240 height 23
click at [408, 230] on input "A streaming service suggests movies to watch. A streaming service suggests movi…" at bounding box center [407, 221] width 8 height 23
checkbox input "true"
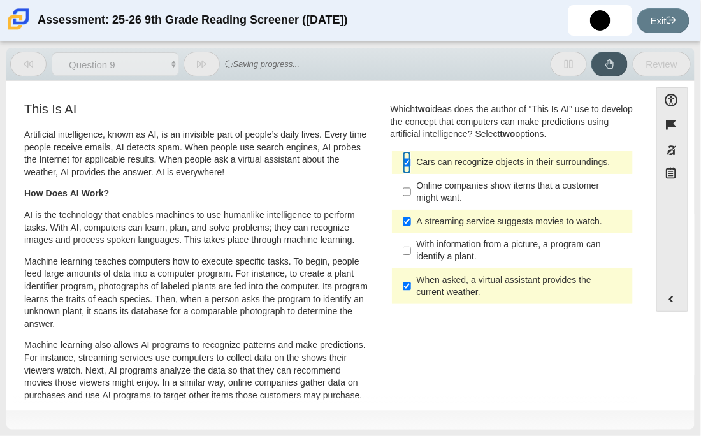
click at [403, 161] on input "Cars can recognize objects in their surroundings. Cars can recognize objects in…" at bounding box center [407, 162] width 8 height 23
checkbox input "false"
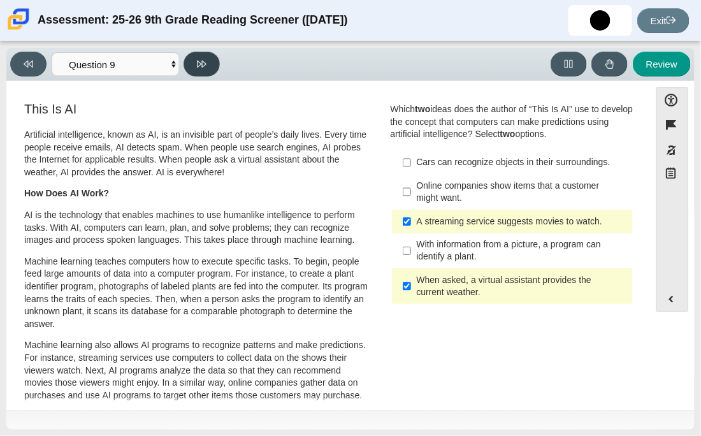
click at [186, 56] on button at bounding box center [202, 64] width 36 height 25
select select "cdf3c14e-a918-44d1-9b63-3db0fa81641e"
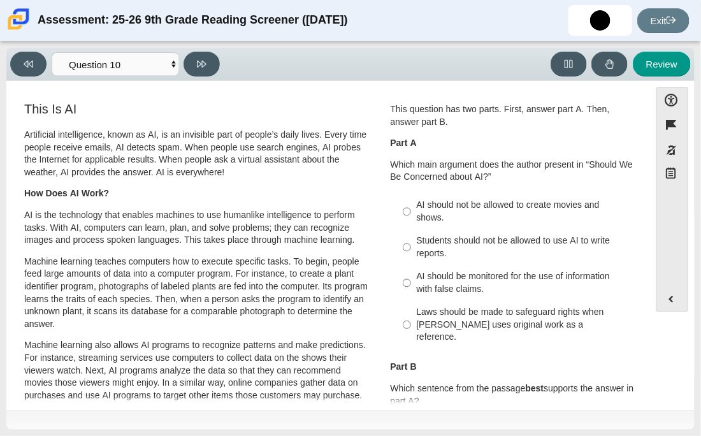
click at [396, 251] on label "Students should not be allowed to use AI to write reports. Students should not …" at bounding box center [514, 247] width 240 height 36
click at [403, 251] on input "Students should not be allowed to use AI to write reports. Students should not …" at bounding box center [407, 247] width 8 height 36
radio input "true"
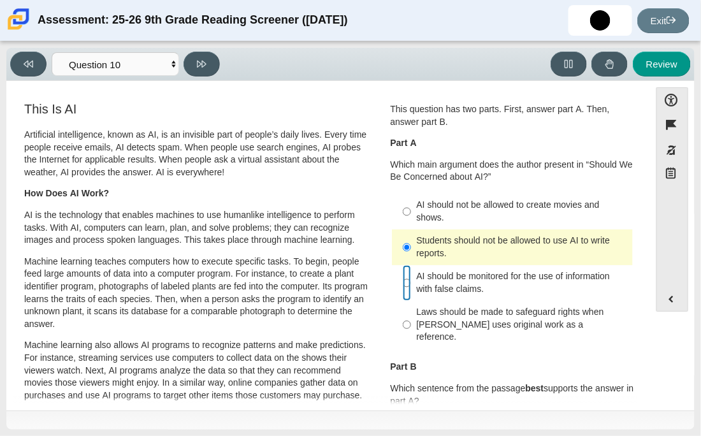
click at [406, 279] on input "AI should be monitored for the use of information with false claims. AI should …" at bounding box center [407, 283] width 8 height 36
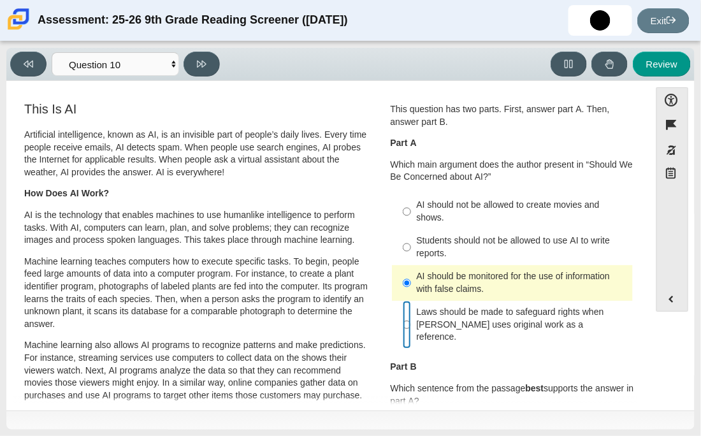
radio input "false"
radio input "true"
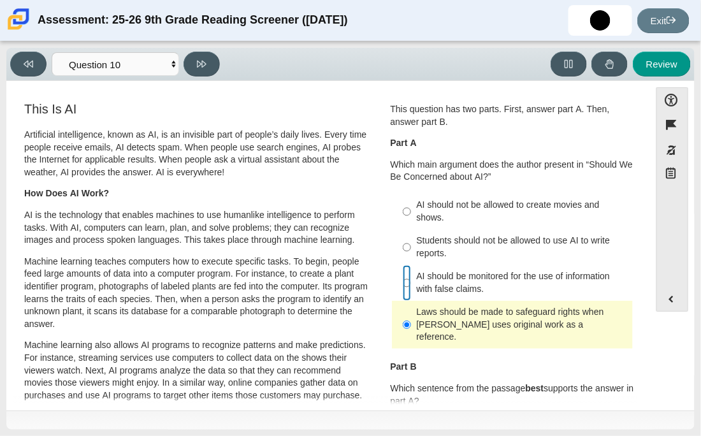
click at [403, 277] on input "AI should be monitored for the use of information with false claims. AI should …" at bounding box center [407, 283] width 8 height 36
radio input "true"
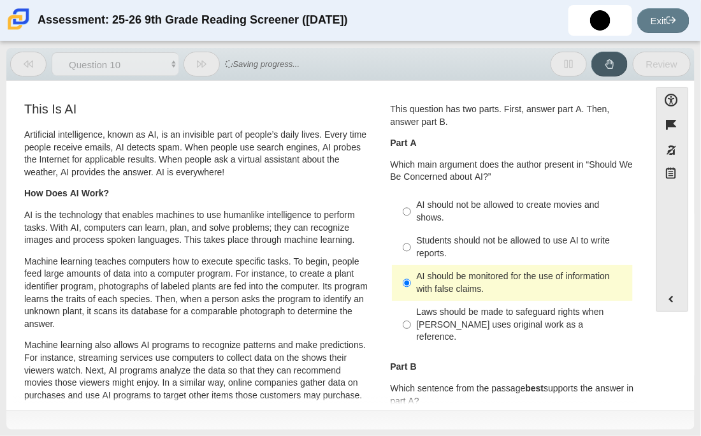
click at [395, 341] on div "Question 1 This question has two parts. First, answer part A. Then, answer part…" at bounding box center [512, 347] width 263 height 494
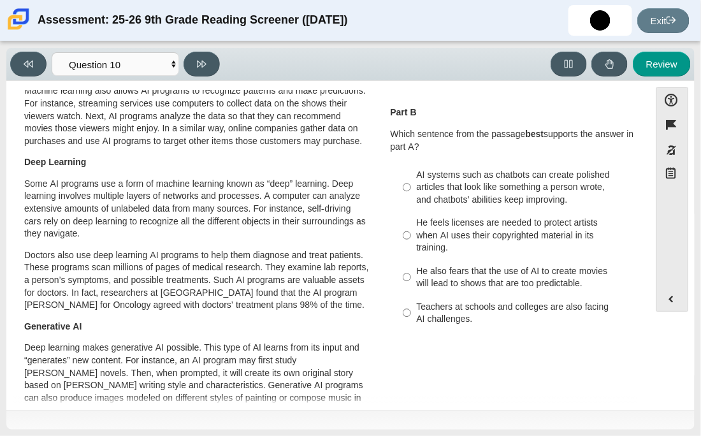
scroll to position [280, 0]
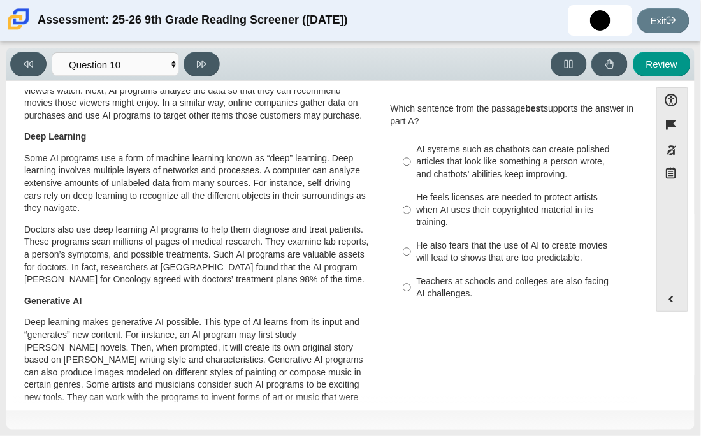
click at [407, 158] on label "AI systems such as chatbots can create polished articles that look like somethi…" at bounding box center [514, 162] width 240 height 48
click at [407, 158] on input "AI systems such as chatbots can create polished articles that look like somethi…" at bounding box center [407, 162] width 8 height 48
radio input "true"
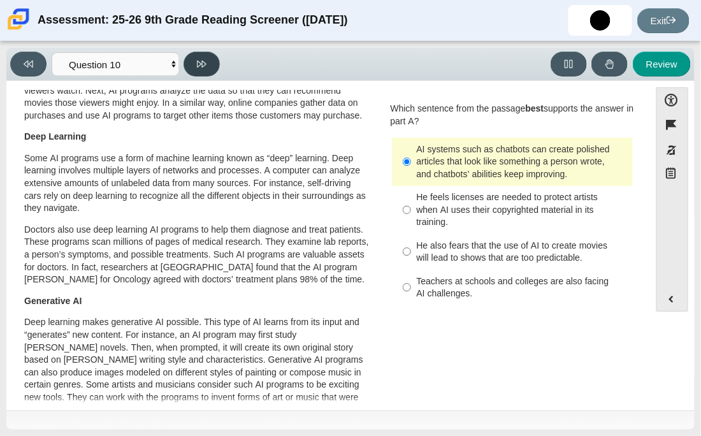
click at [192, 59] on button at bounding box center [202, 64] width 36 height 25
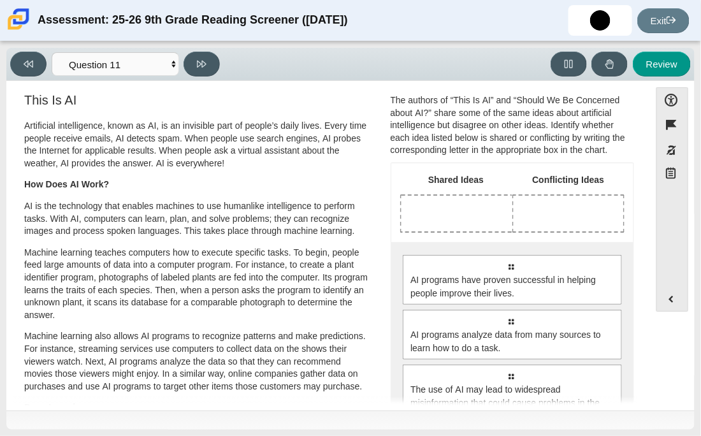
scroll to position [0, 0]
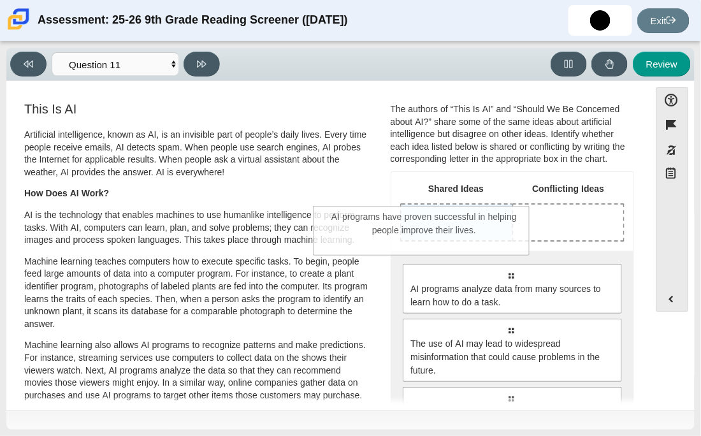
drag, startPoint x: 537, startPoint y: 285, endPoint x: 451, endPoint y: 227, distance: 103.8
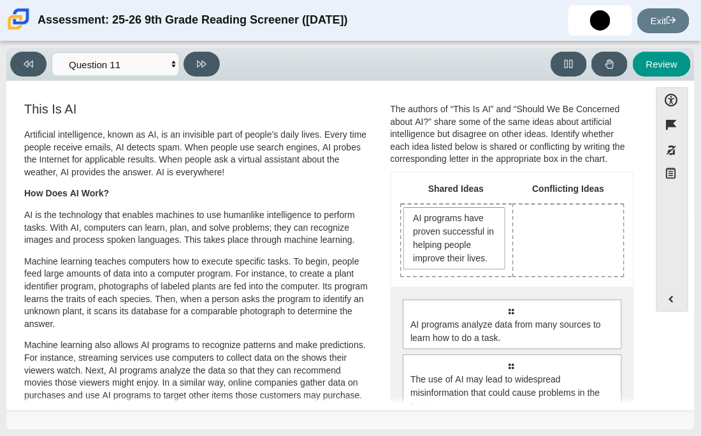
click at [666, 385] on div "Accessibility options Close Color scheme Font size Zoom Change the background a…" at bounding box center [351, 244] width 676 height 315
click at [622, 357] on div "Select to move response to a response input area. AI programs analyze data from…" at bounding box center [512, 385] width 243 height 197
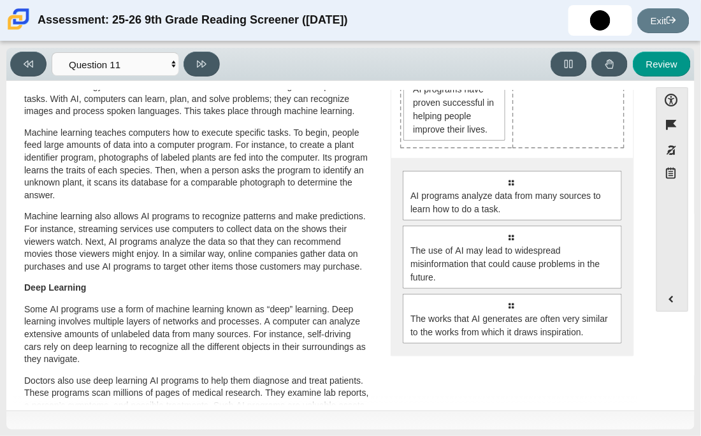
scroll to position [127, 0]
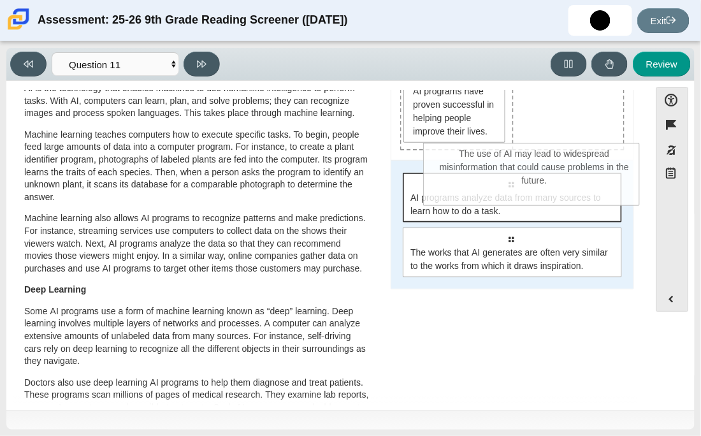
drag, startPoint x: 511, startPoint y: 277, endPoint x: 537, endPoint y: 184, distance: 95.9
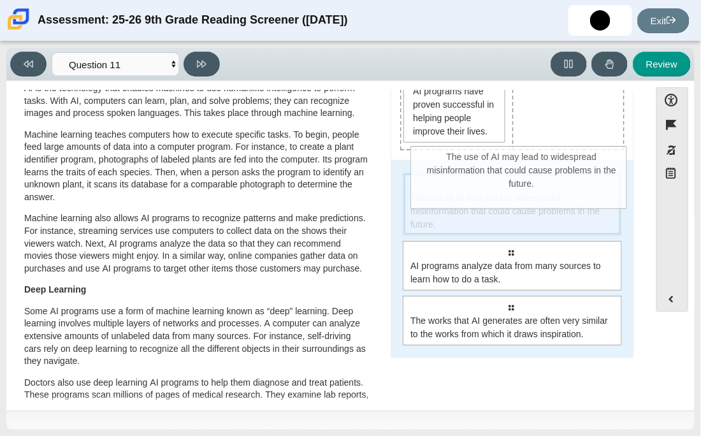
drag, startPoint x: 492, startPoint y: 220, endPoint x: 519, endPoint y: 157, distance: 68.5
click at [519, 157] on div "Shared Ideas Conflicting Ideas AI programs have proven successful in helping pe…" at bounding box center [512, 201] width 243 height 312
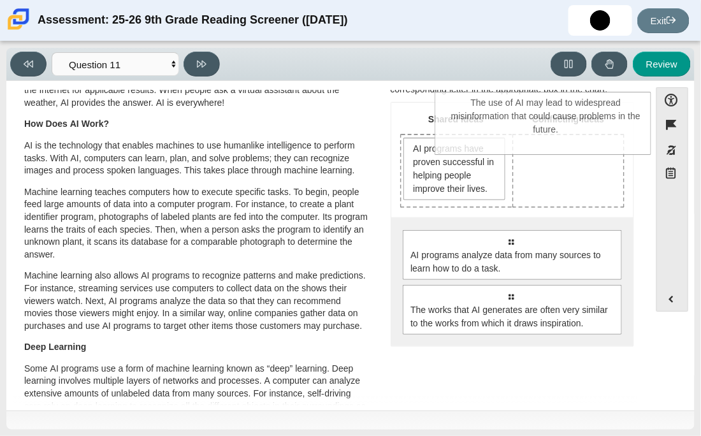
scroll to position [0, 0]
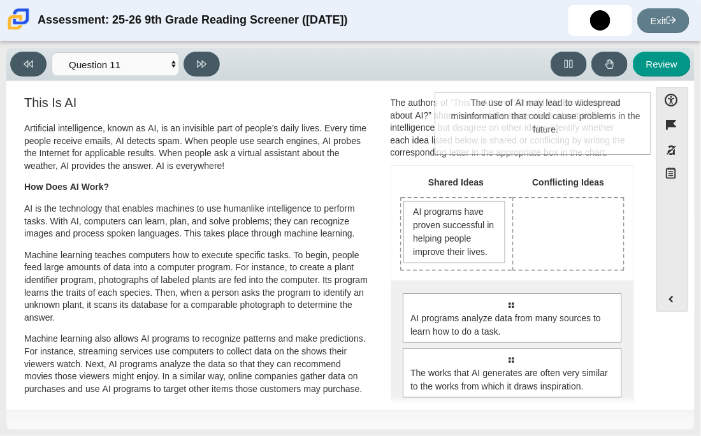
drag, startPoint x: 514, startPoint y: 187, endPoint x: 550, endPoint y: 108, distance: 86.7
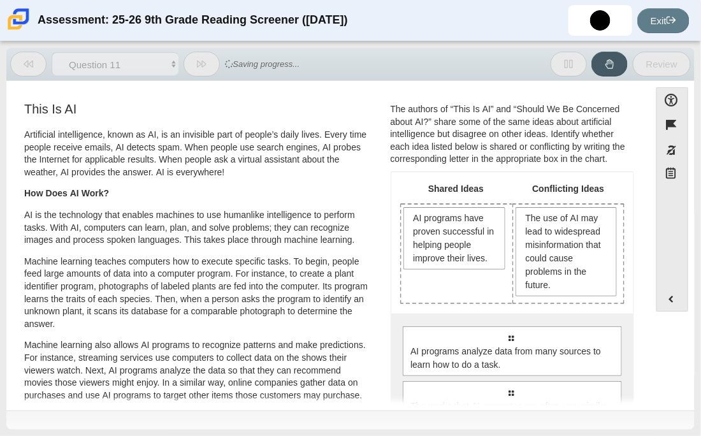
click at [550, 108] on div "The authors of “This Is AI” and “Should We Be Concerned about AI?” share some o…" at bounding box center [513, 134] width 244 height 62
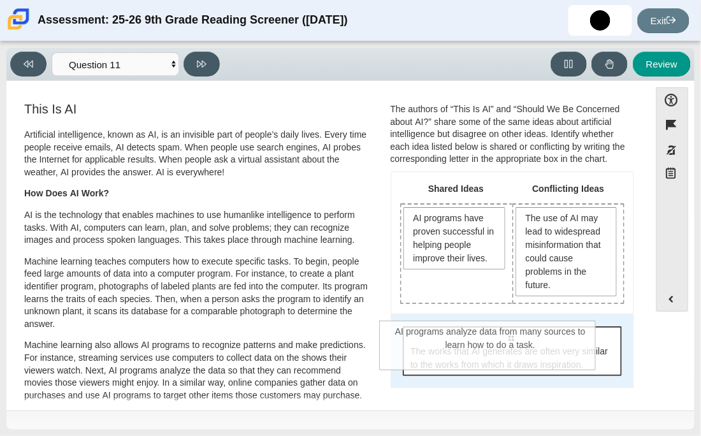
drag, startPoint x: 494, startPoint y: 346, endPoint x: 474, endPoint y: 342, distance: 20.3
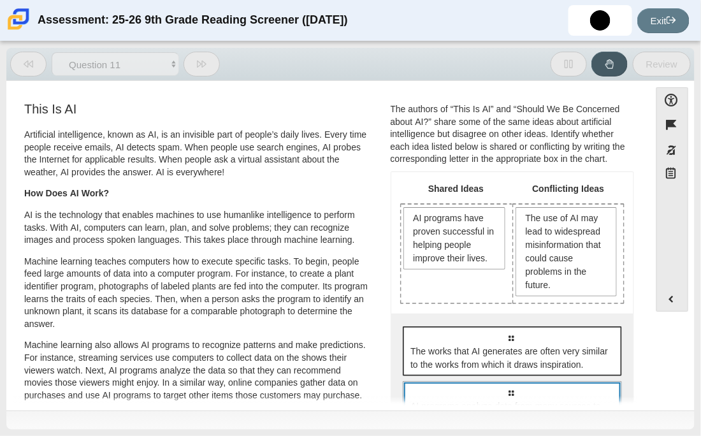
scroll to position [24, 0]
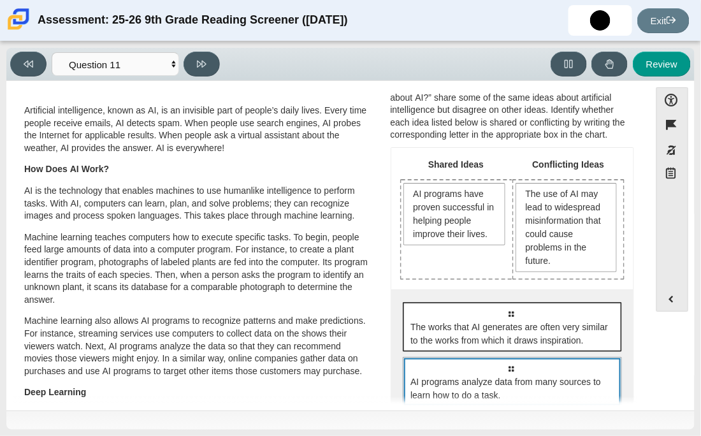
click at [468, 346] on div "Select to move response to a response input area. The works that AI generates a…" at bounding box center [512, 353] width 243 height 129
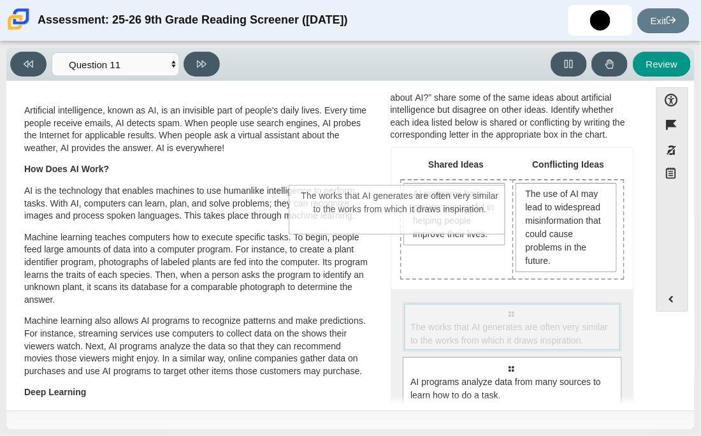
drag, startPoint x: 460, startPoint y: 335, endPoint x: 350, endPoint y: 220, distance: 159.6
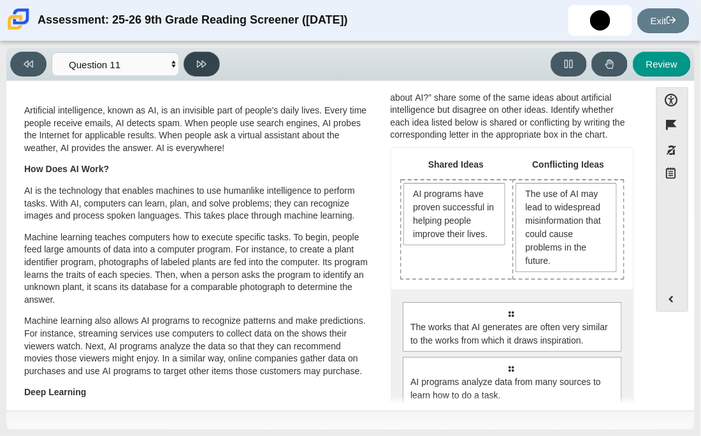
click at [189, 58] on button at bounding box center [202, 64] width 36 height 25
select select "c3effed4-44ce-4a19-bd96-1787f34e9b4c"
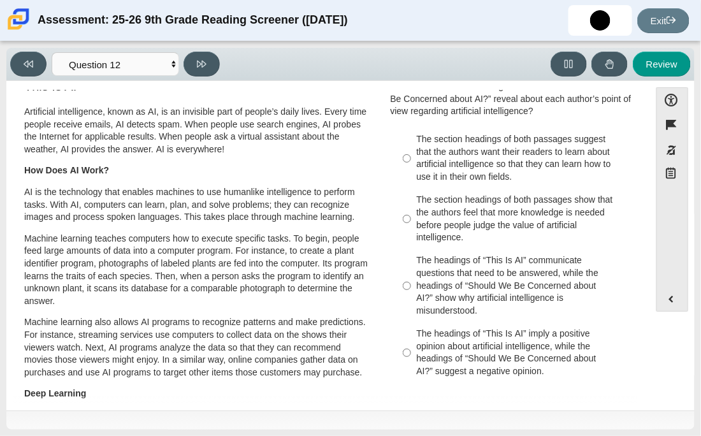
scroll to position [25, 0]
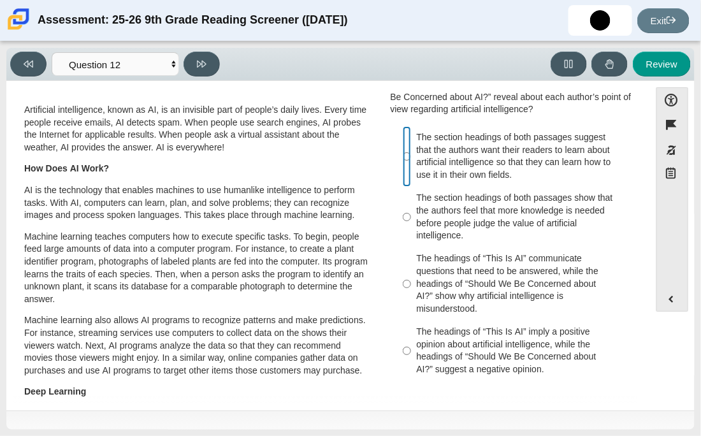
click at [403, 157] on input "The section headings of both passages suggest that the authors want their reade…" at bounding box center [407, 156] width 8 height 61
radio input "true"
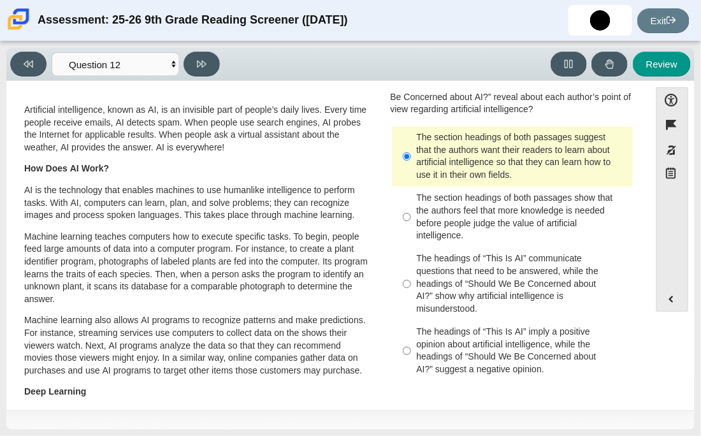
click at [192, 48] on div "Viewing Question 12 of 12 in Pacing Mode Questions Question 1 Question 2 Questi…" at bounding box center [350, 64] width 688 height 33
click at [198, 63] on icon at bounding box center [202, 64] width 10 height 10
select select "review"
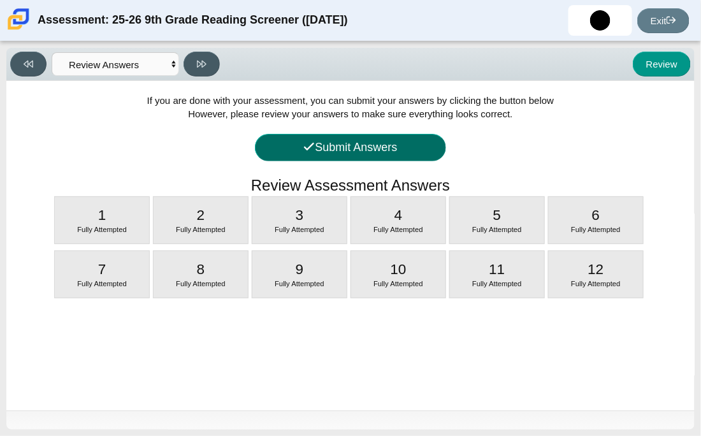
click at [340, 147] on button "Submit Answers" at bounding box center [350, 147] width 191 height 27
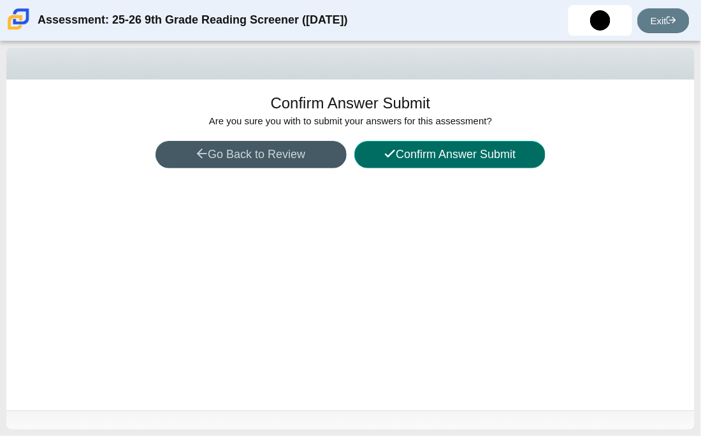
click at [414, 154] on button "Confirm Answer Submit" at bounding box center [449, 154] width 191 height 27
